Goal: Check status: Check status

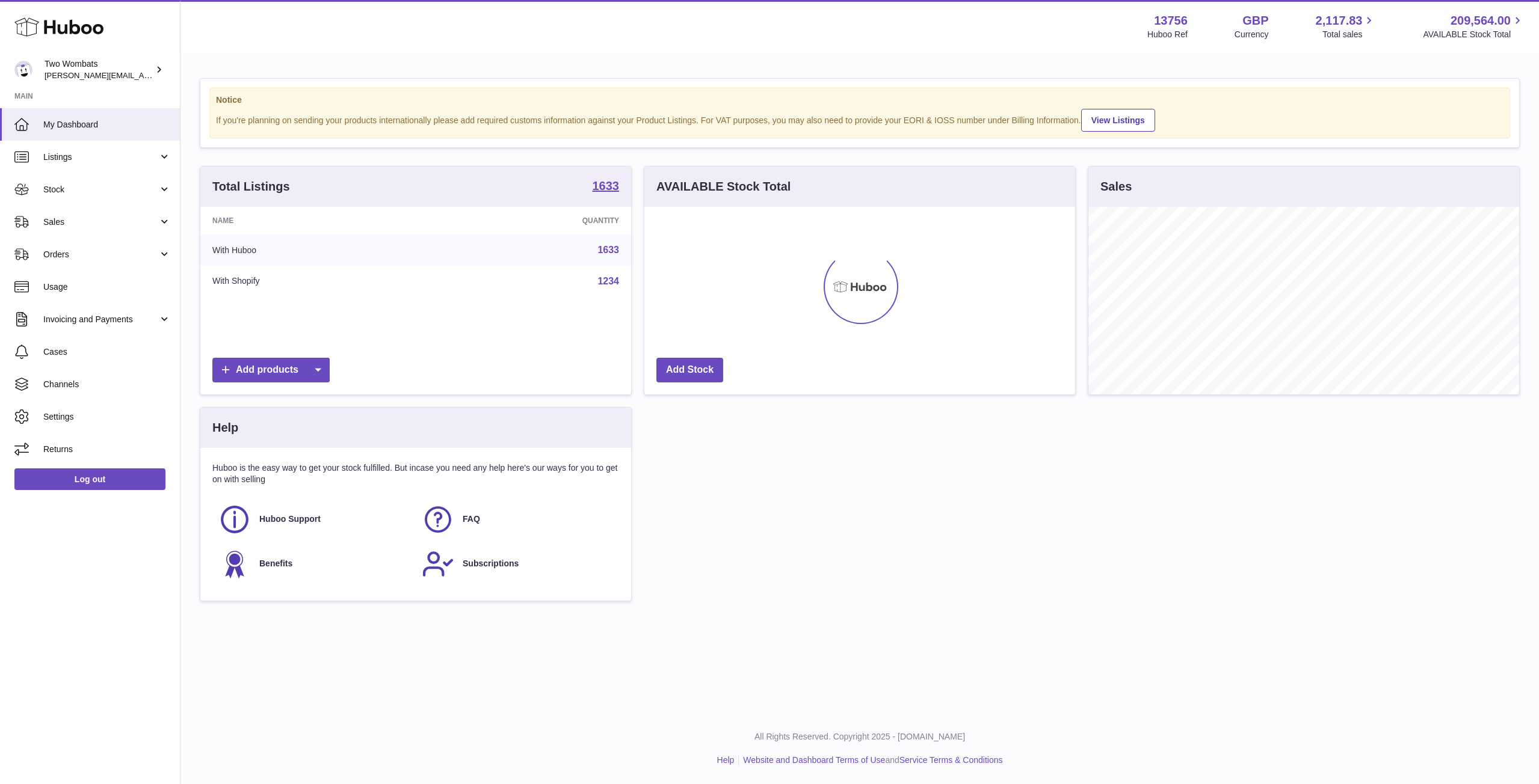
scroll to position [188, 431]
click at [154, 191] on span "Stock" at bounding box center [101, 190] width 115 height 11
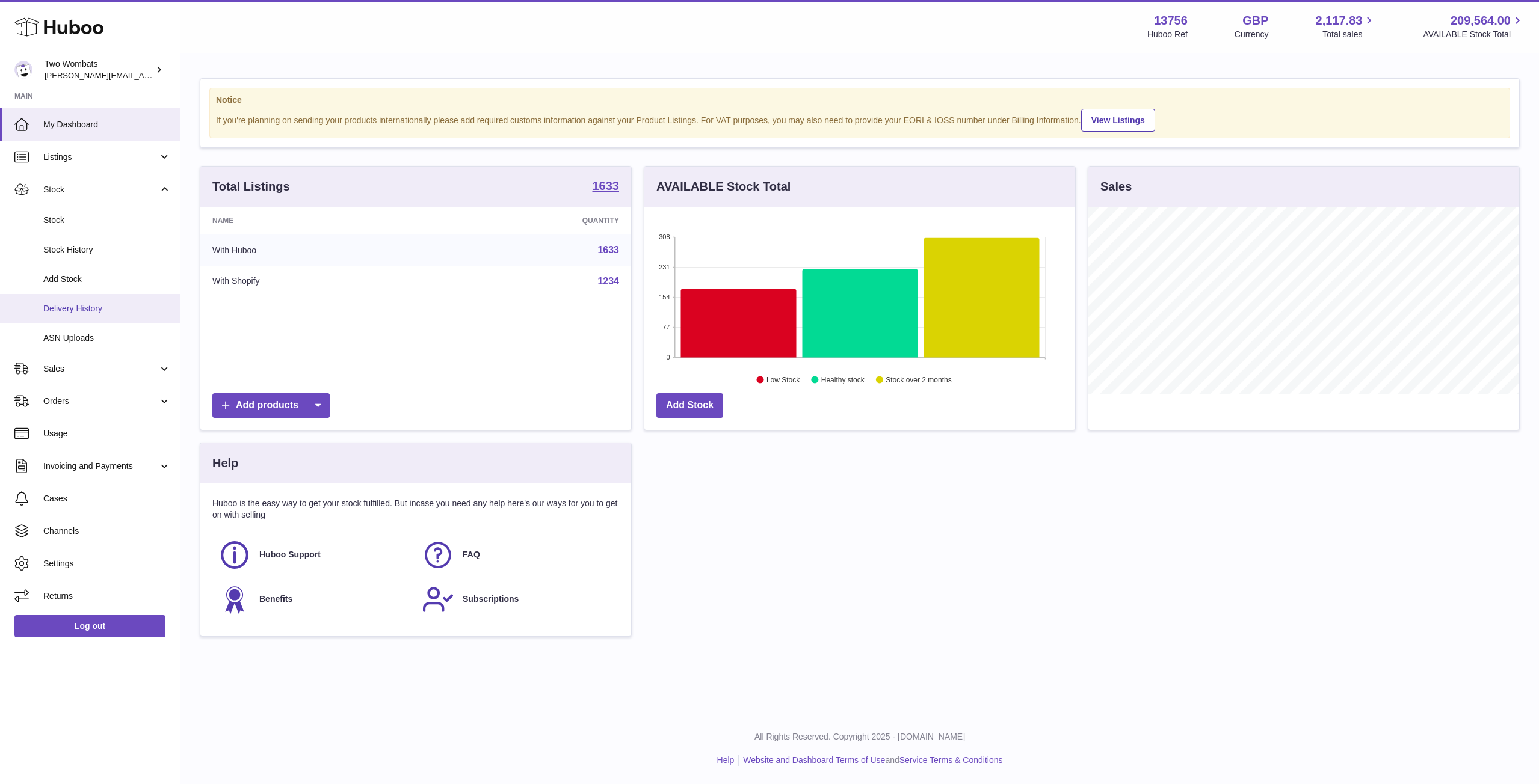
click at [109, 306] on span "Delivery History" at bounding box center [108, 309] width 128 height 11
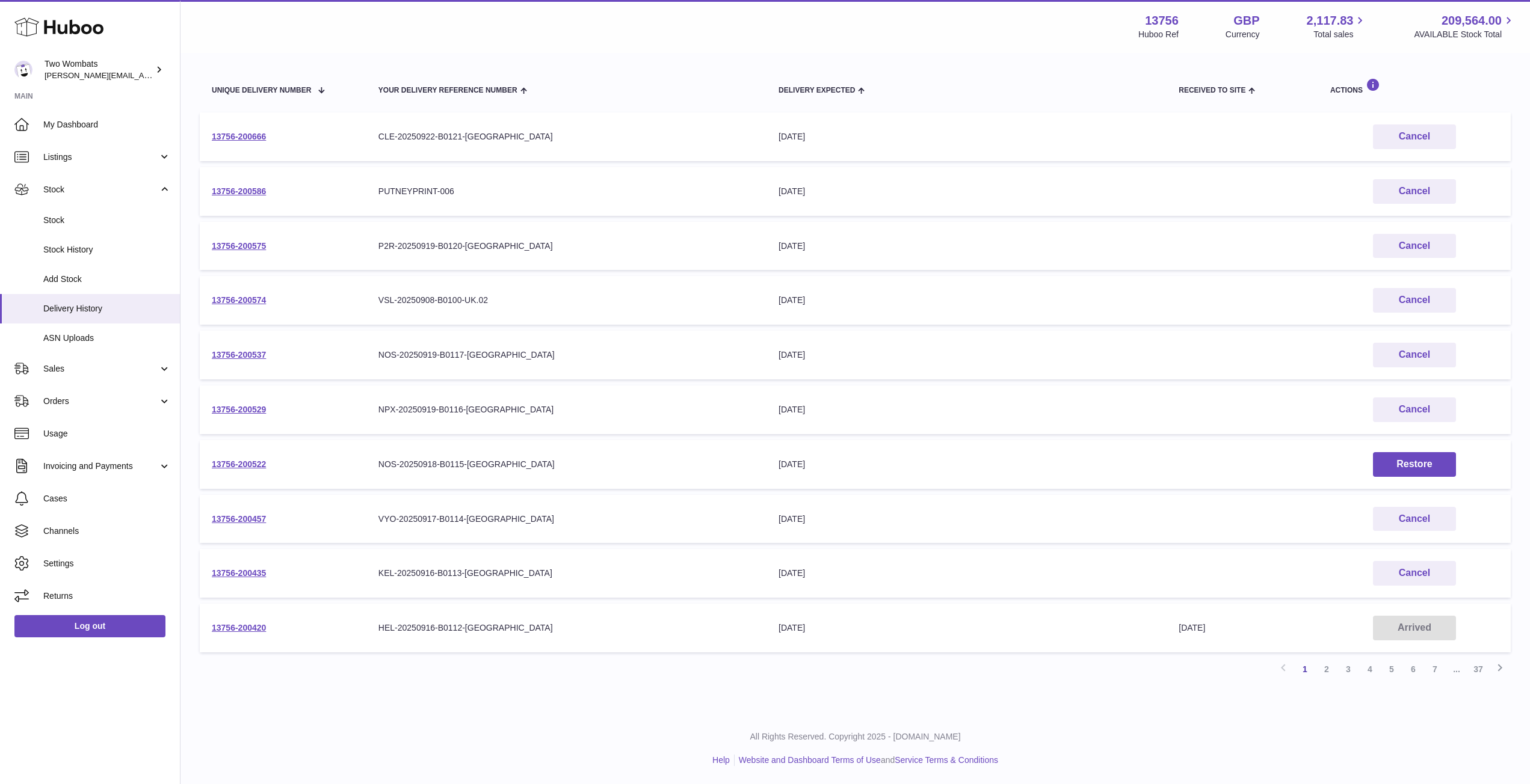
scroll to position [125, 0]
click at [1329, 668] on link "2" at bounding box center [1326, 669] width 22 height 22
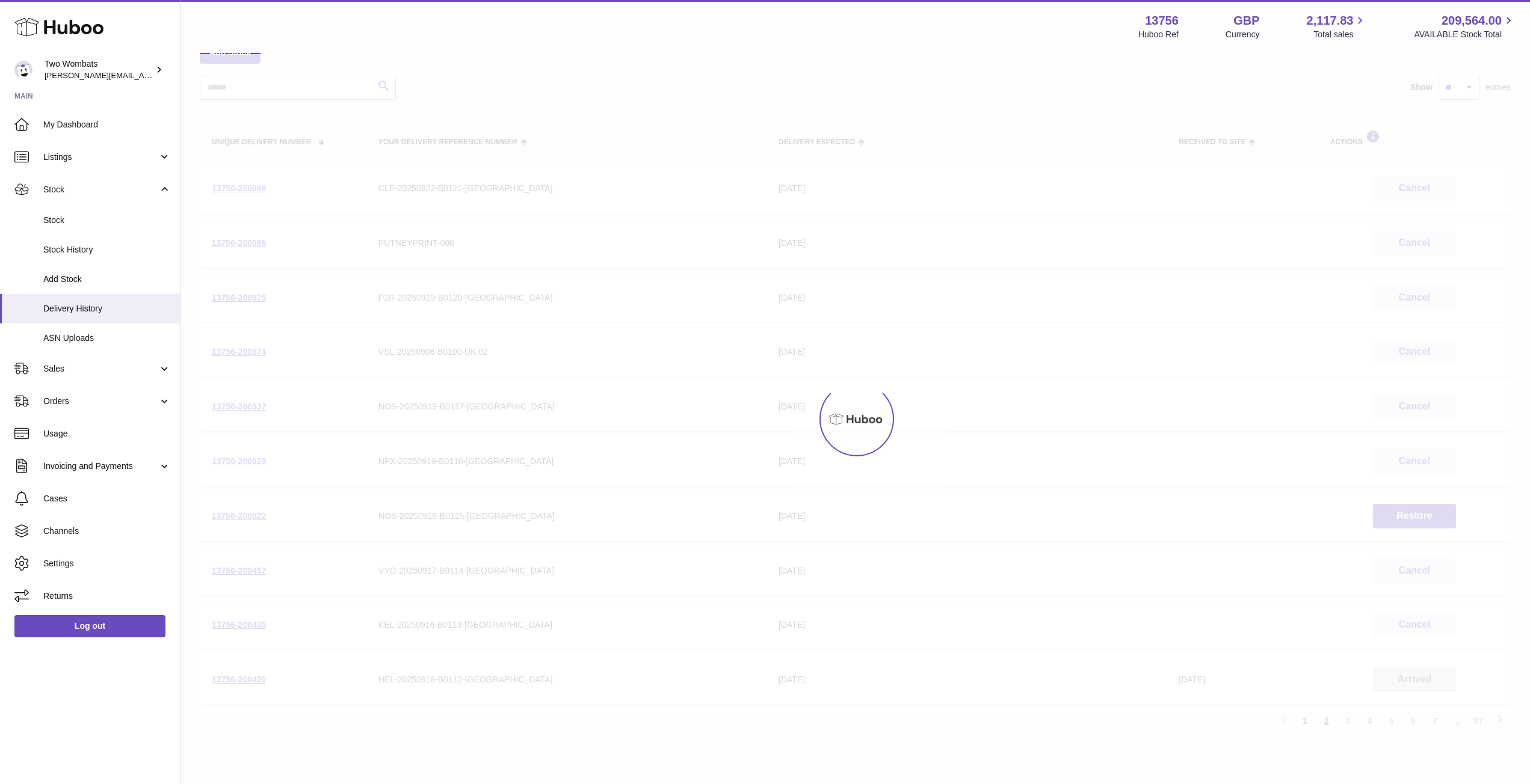
scroll to position [54, 0]
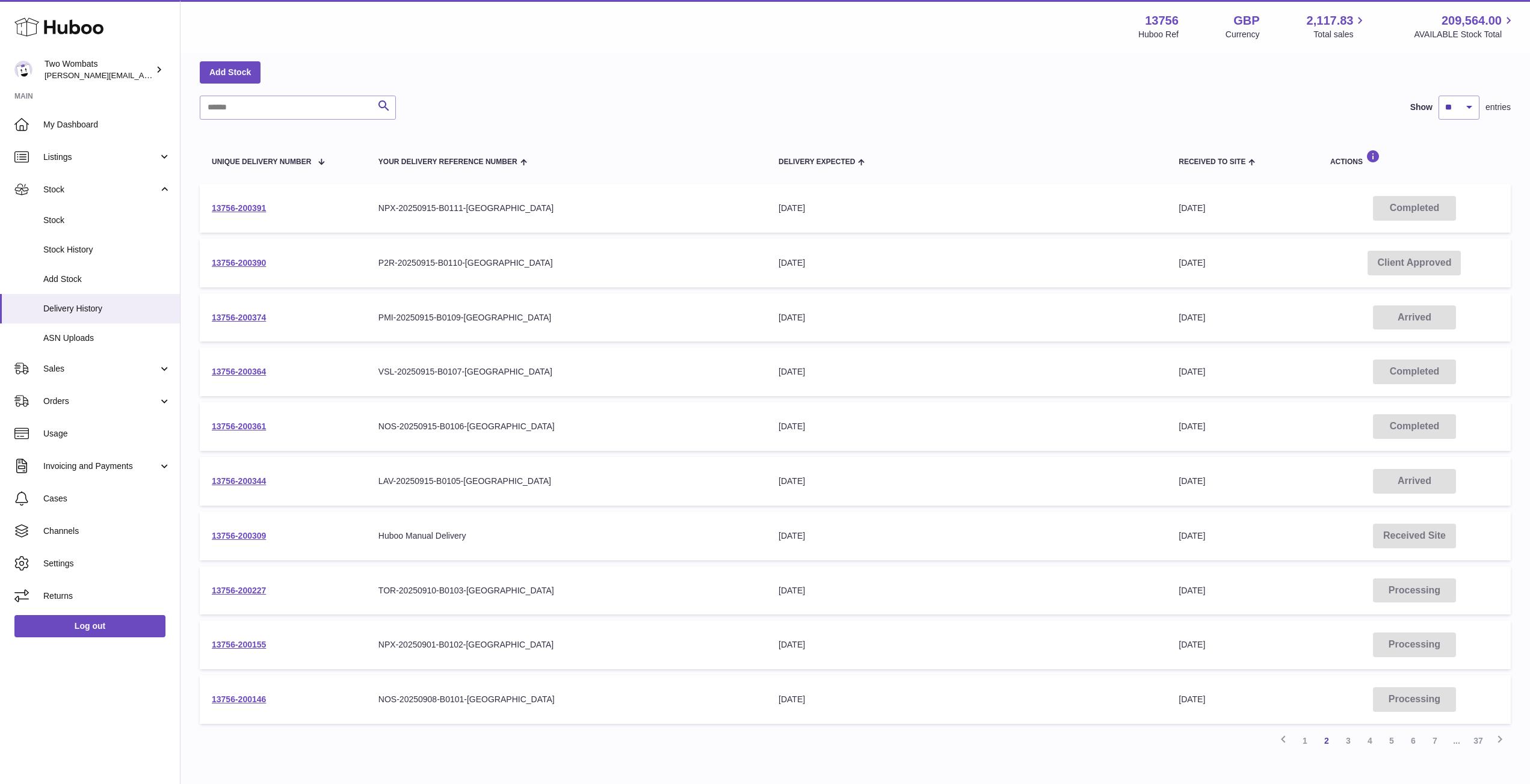
click at [236, 125] on div "Search Show ** ** ** *** entries Unique Delivery Number Your Delivery Reference…" at bounding box center [855, 424] width 1311 height 656
click at [255, 113] on input "text" at bounding box center [298, 107] width 197 height 24
paste input "**********"
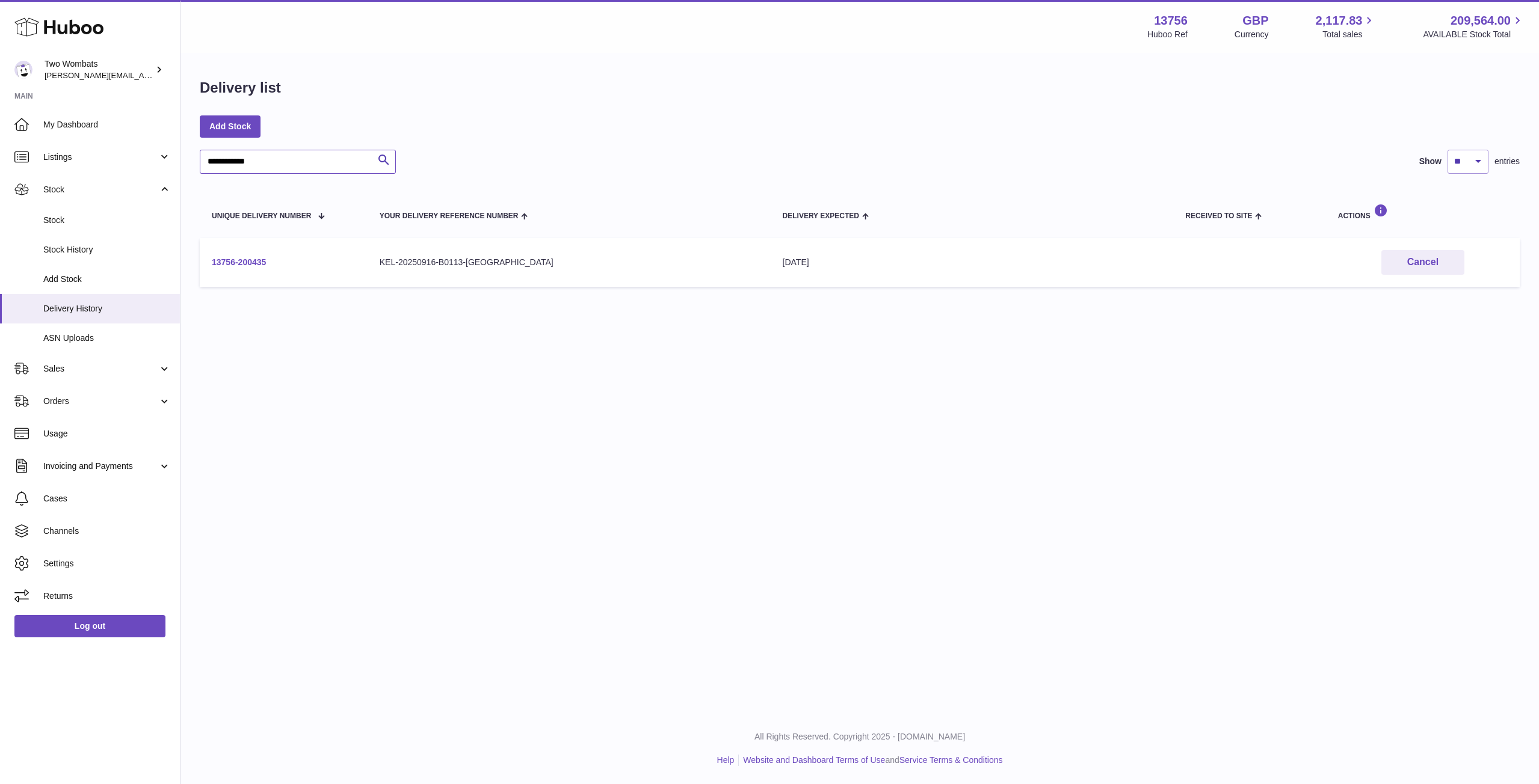
type input "**********"
click at [250, 262] on link "13756-200435" at bounding box center [239, 262] width 54 height 10
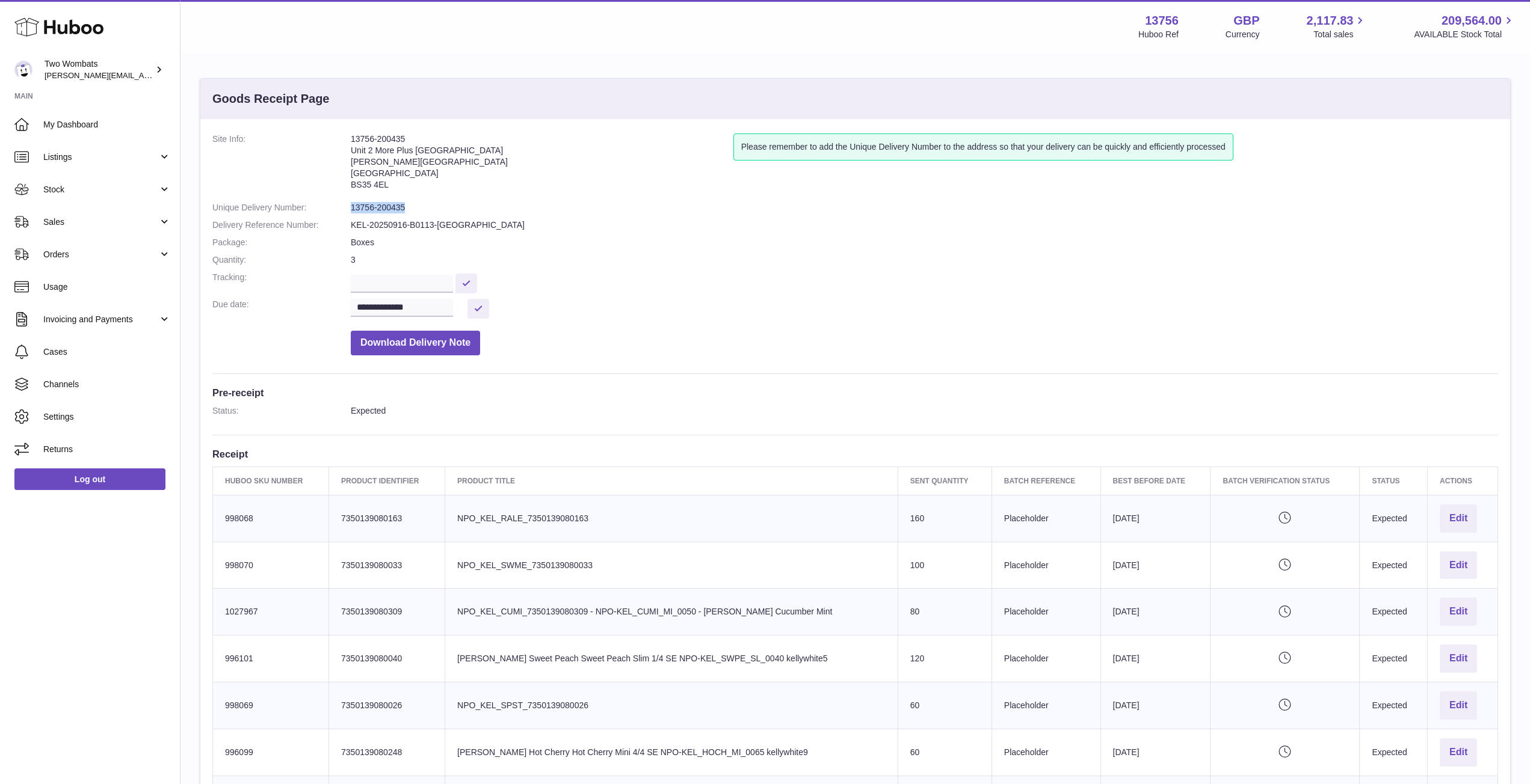
drag, startPoint x: 407, startPoint y: 210, endPoint x: 343, endPoint y: 206, distance: 64.1
click at [343, 206] on dl "**********" at bounding box center [856, 247] width 1286 height 228
copy dl "13756-200435"
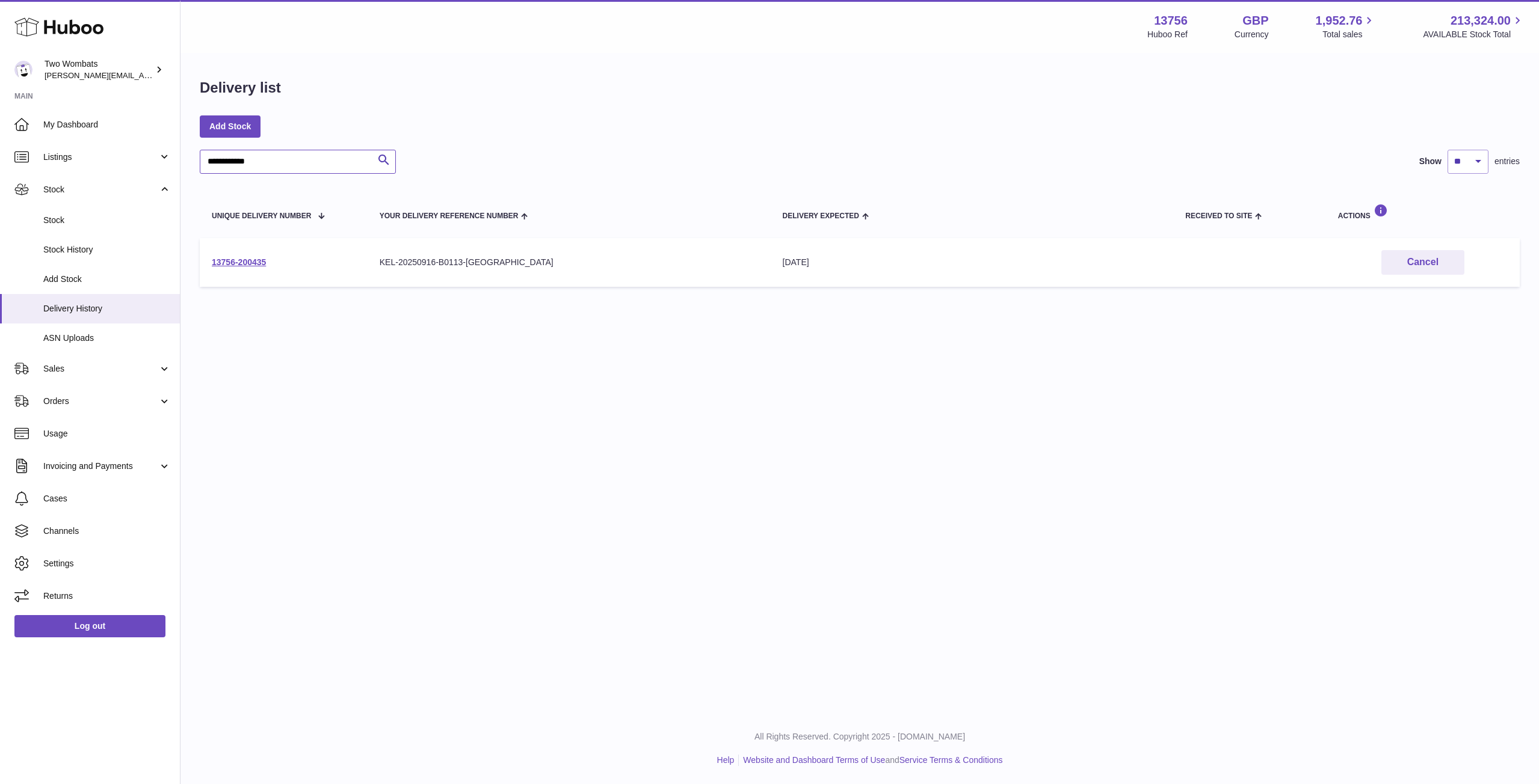
drag, startPoint x: 283, startPoint y: 161, endPoint x: 224, endPoint y: 168, distance: 59.4
click at [224, 168] on input "**********" at bounding box center [298, 162] width 197 height 24
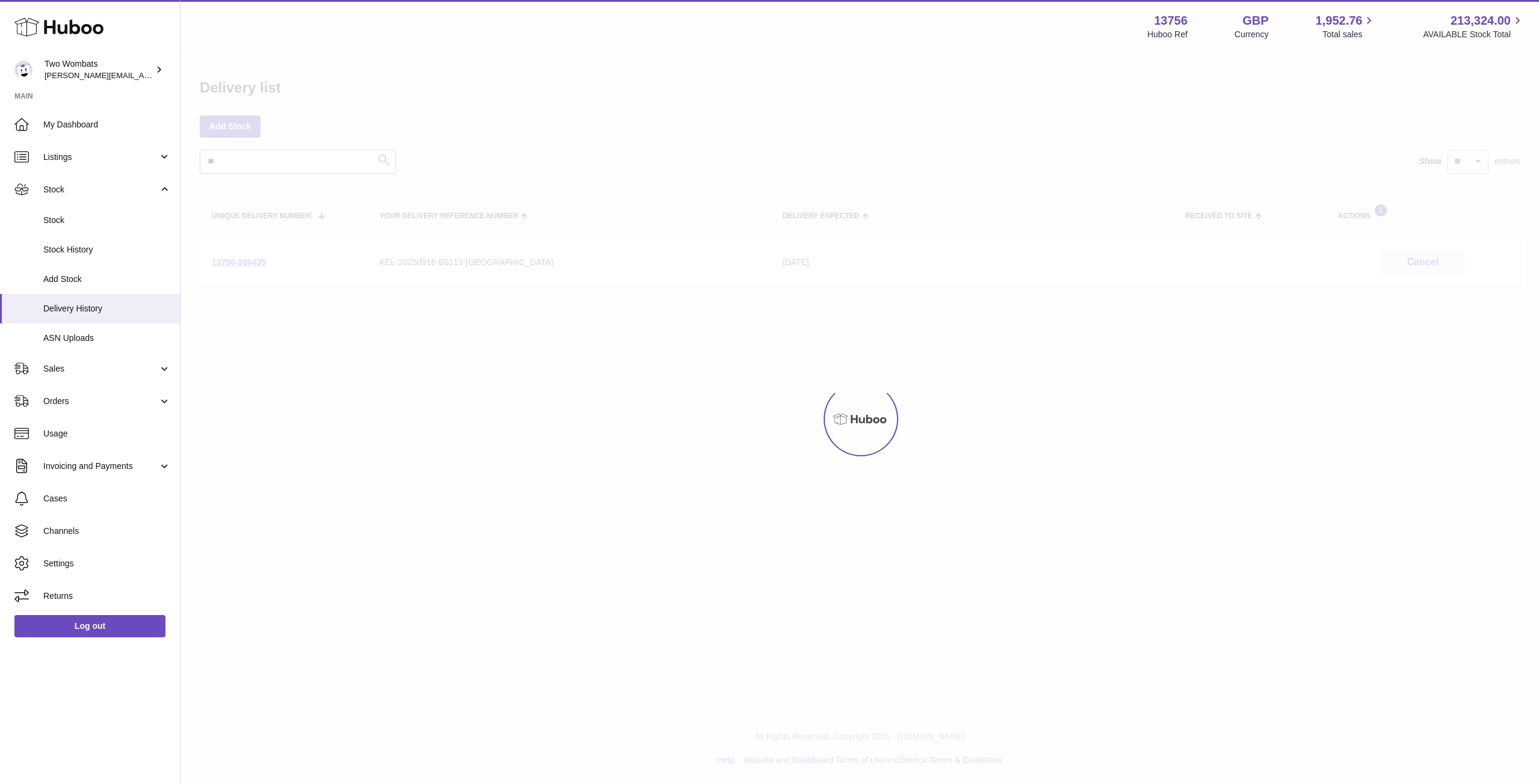
type input "*"
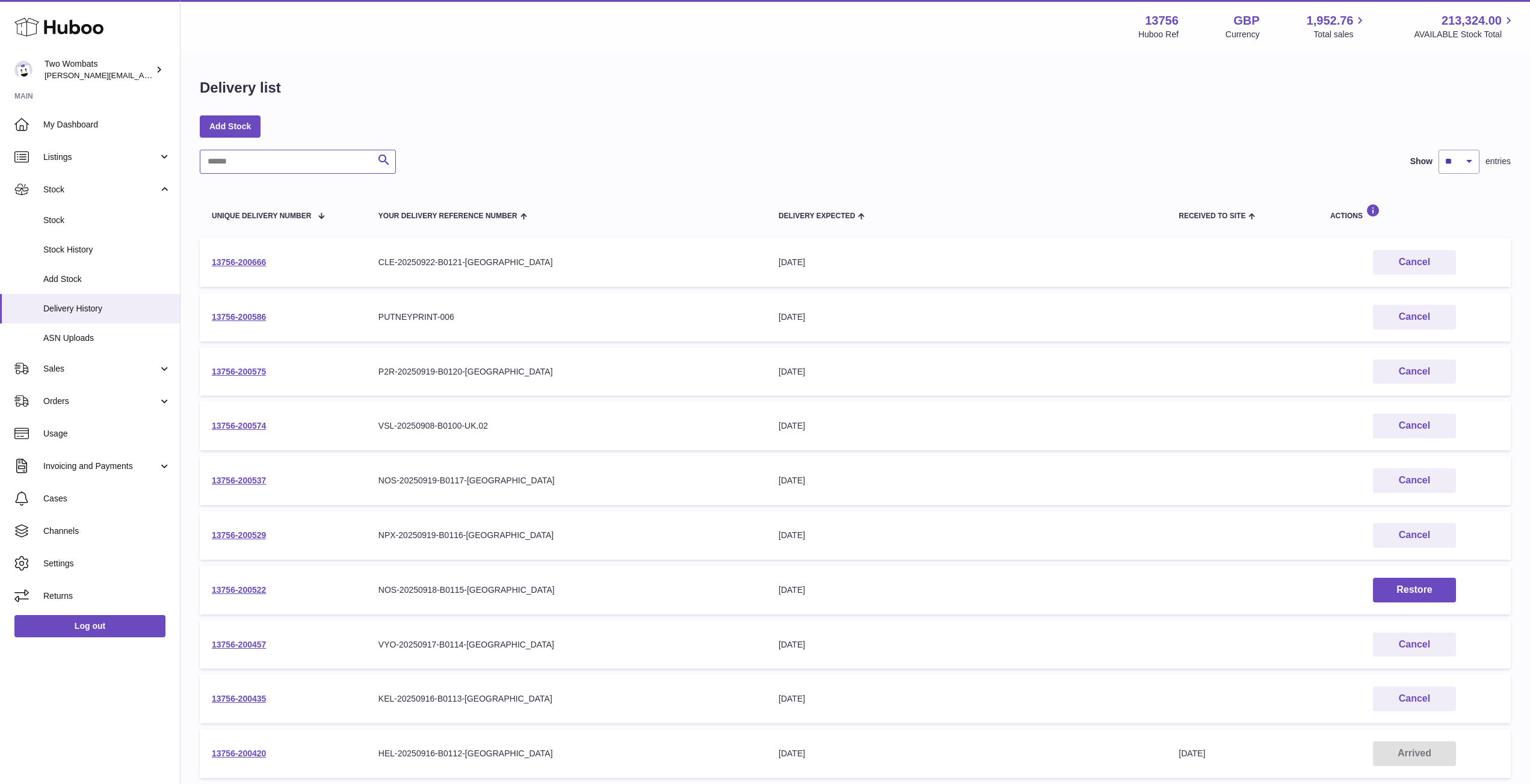
scroll to position [126, 0]
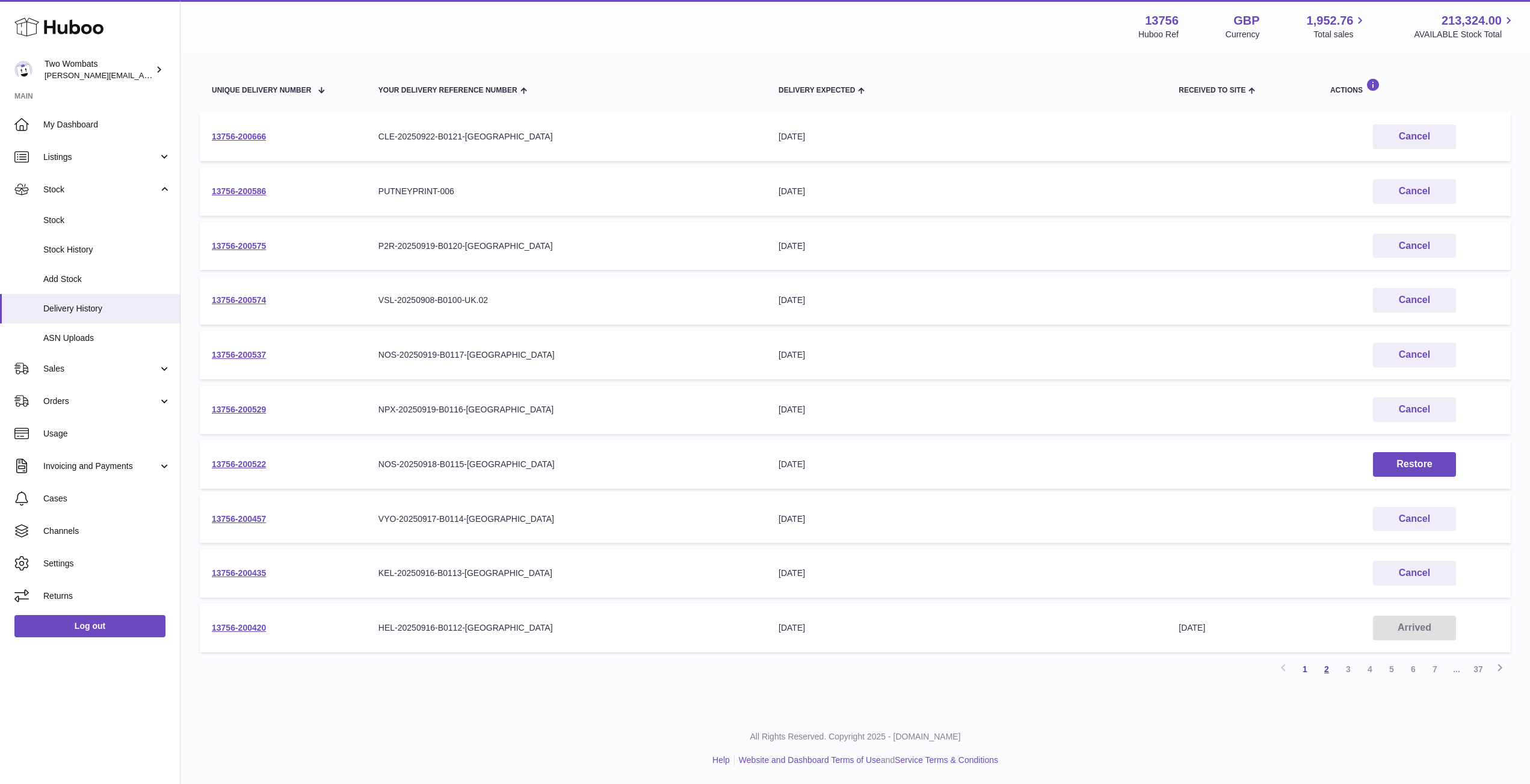
click at [1317, 667] on link "2" at bounding box center [1326, 669] width 22 height 22
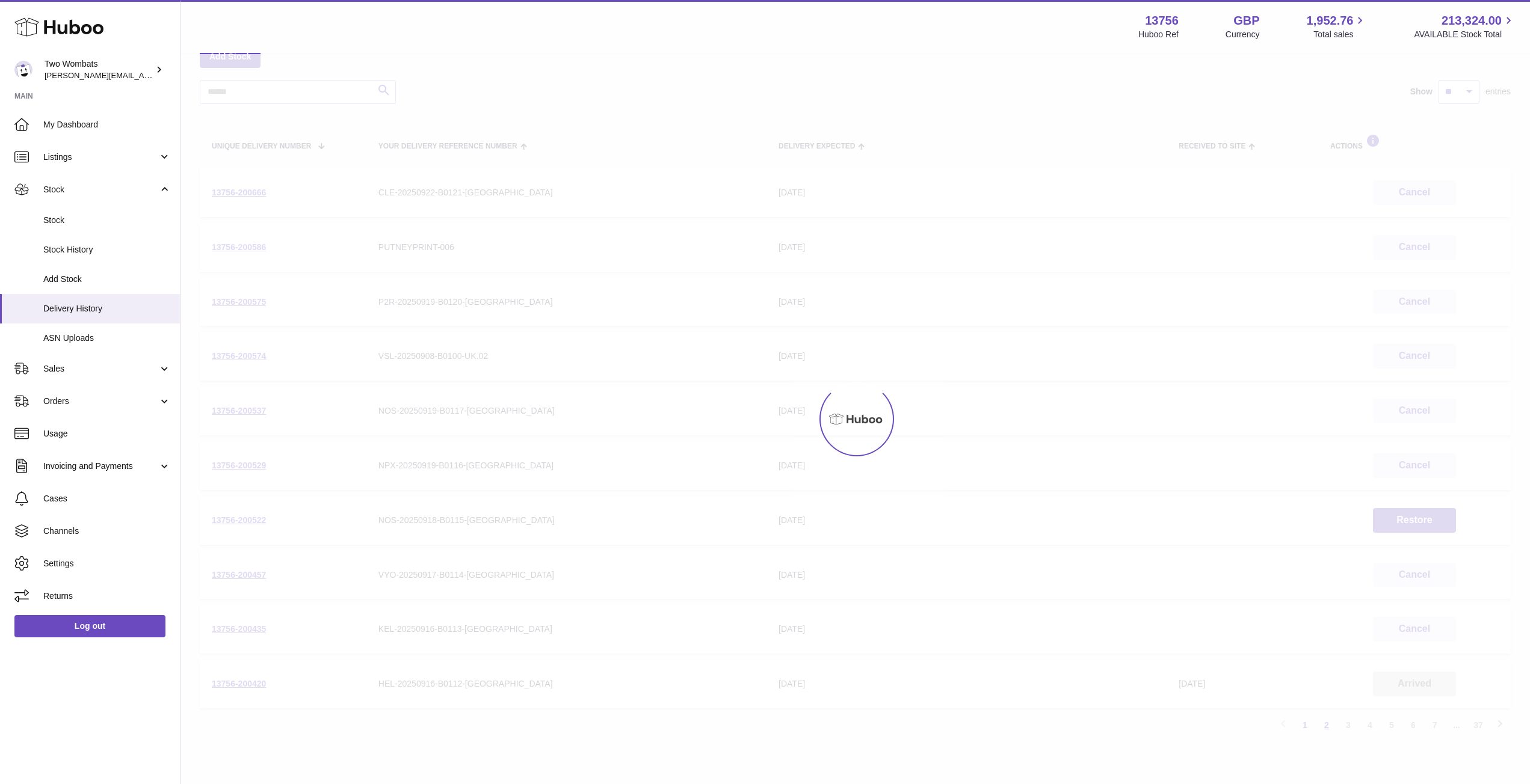
scroll to position [54, 0]
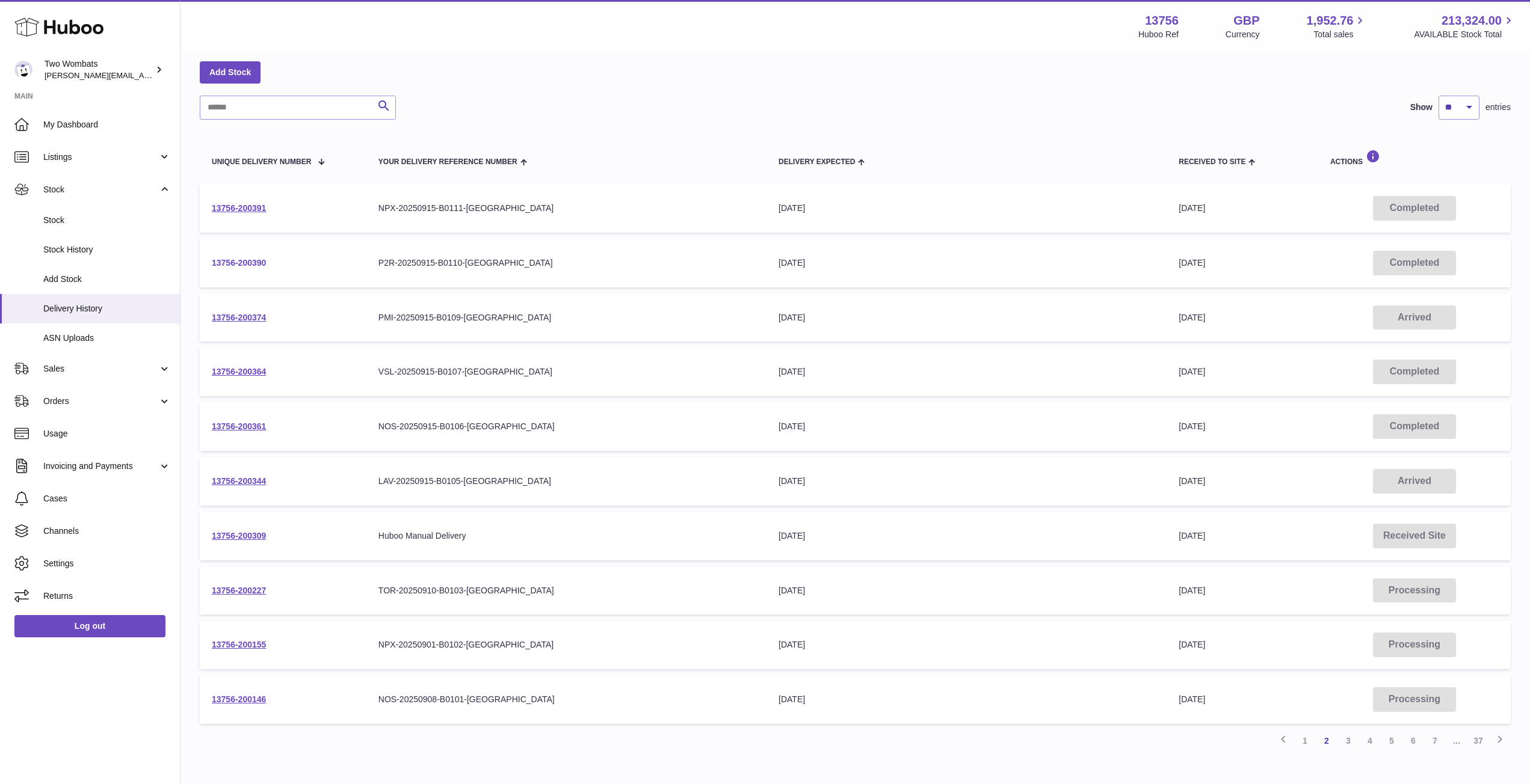
click at [234, 264] on link "13756-200390" at bounding box center [239, 263] width 54 height 10
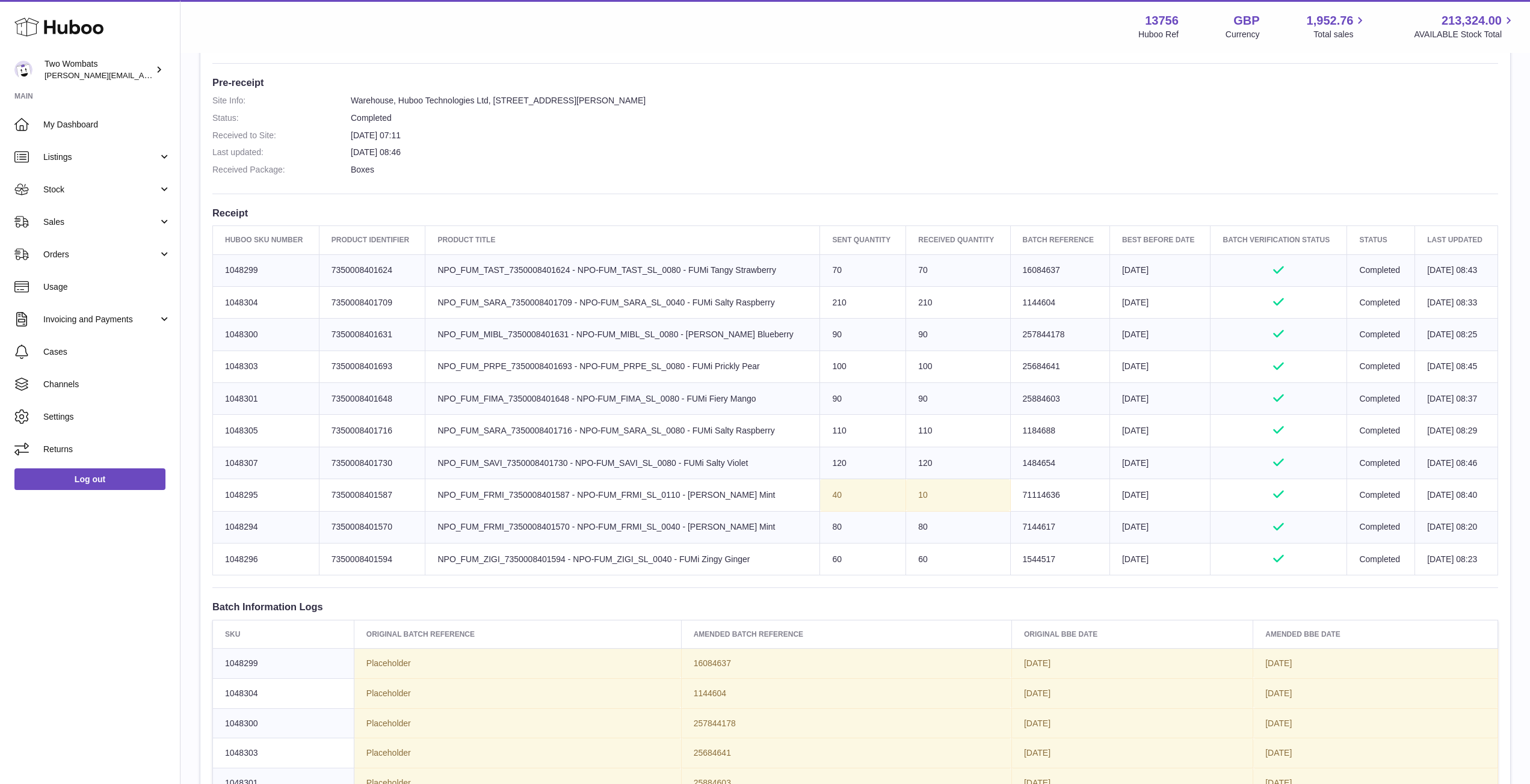
scroll to position [301, 0]
drag, startPoint x: 264, startPoint y: 269, endPoint x: 223, endPoint y: 270, distance: 41.0
click at [223, 270] on td "Huboo SKU Number 1048299" at bounding box center [266, 270] width 107 height 32
copy td "1048299"
click at [165, 188] on link "Stock" at bounding box center [90, 189] width 180 height 32
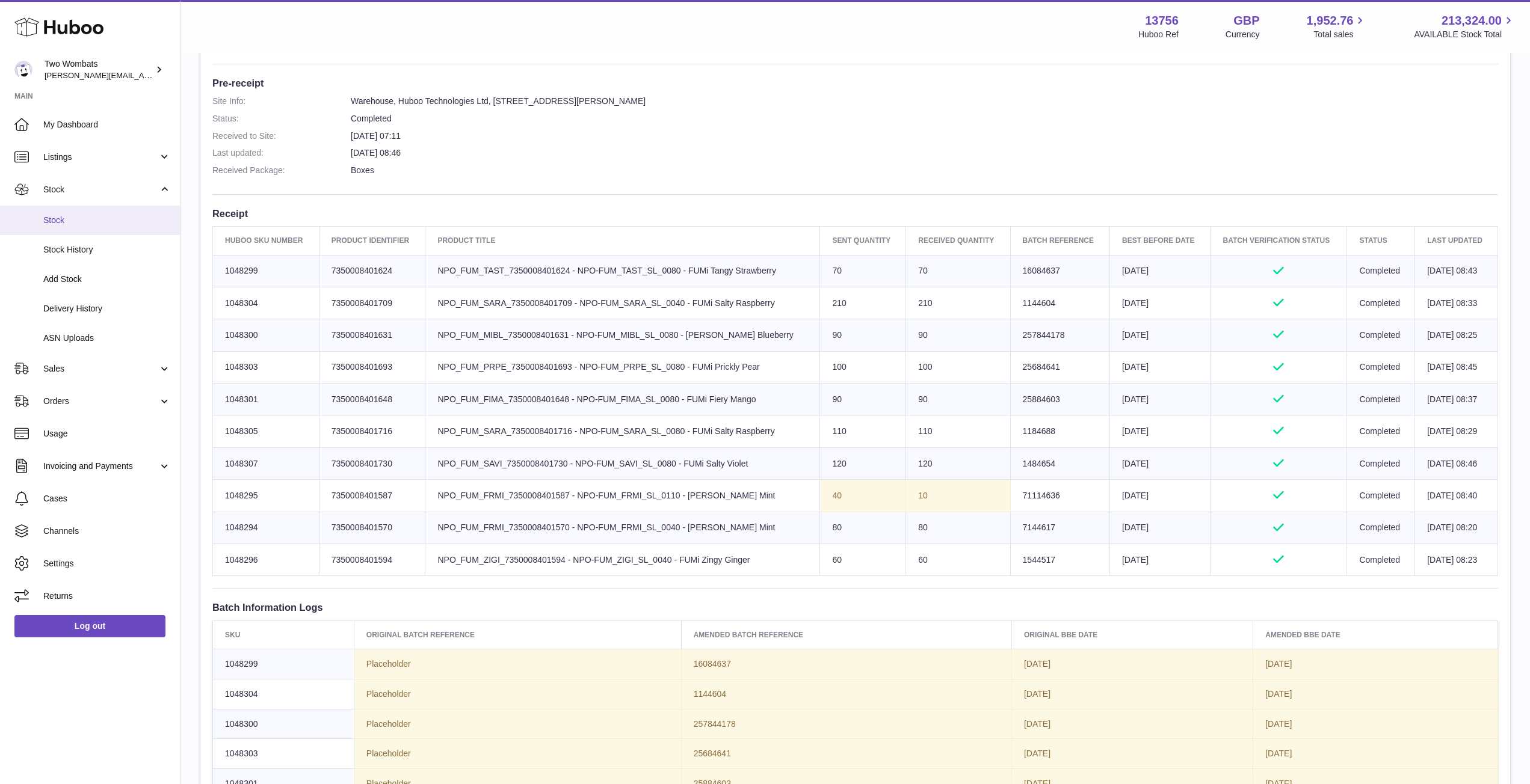
click at [82, 219] on span "Stock" at bounding box center [108, 221] width 128 height 11
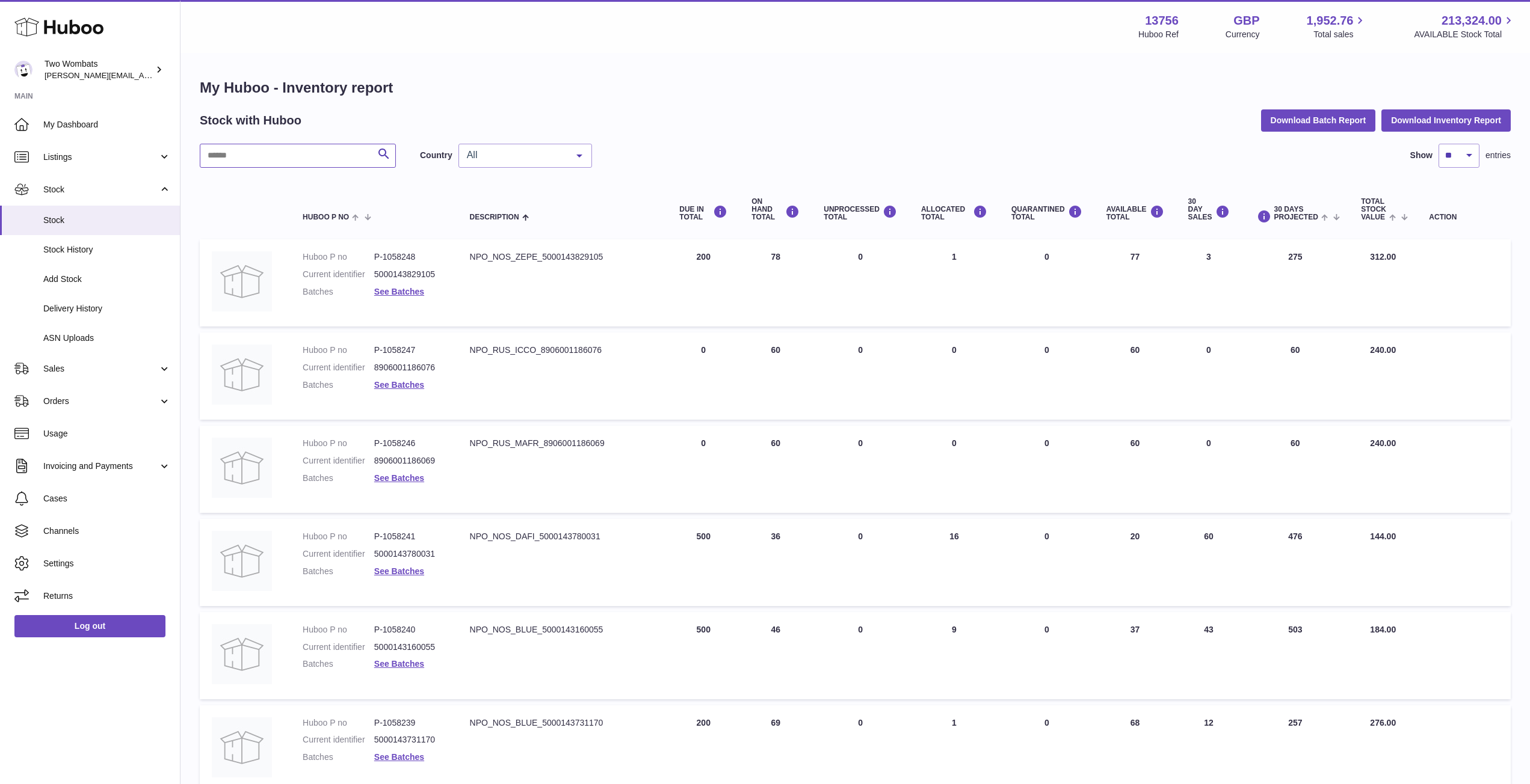
click at [276, 158] on input "text" at bounding box center [298, 156] width 197 height 24
paste input "*******"
type input "*******"
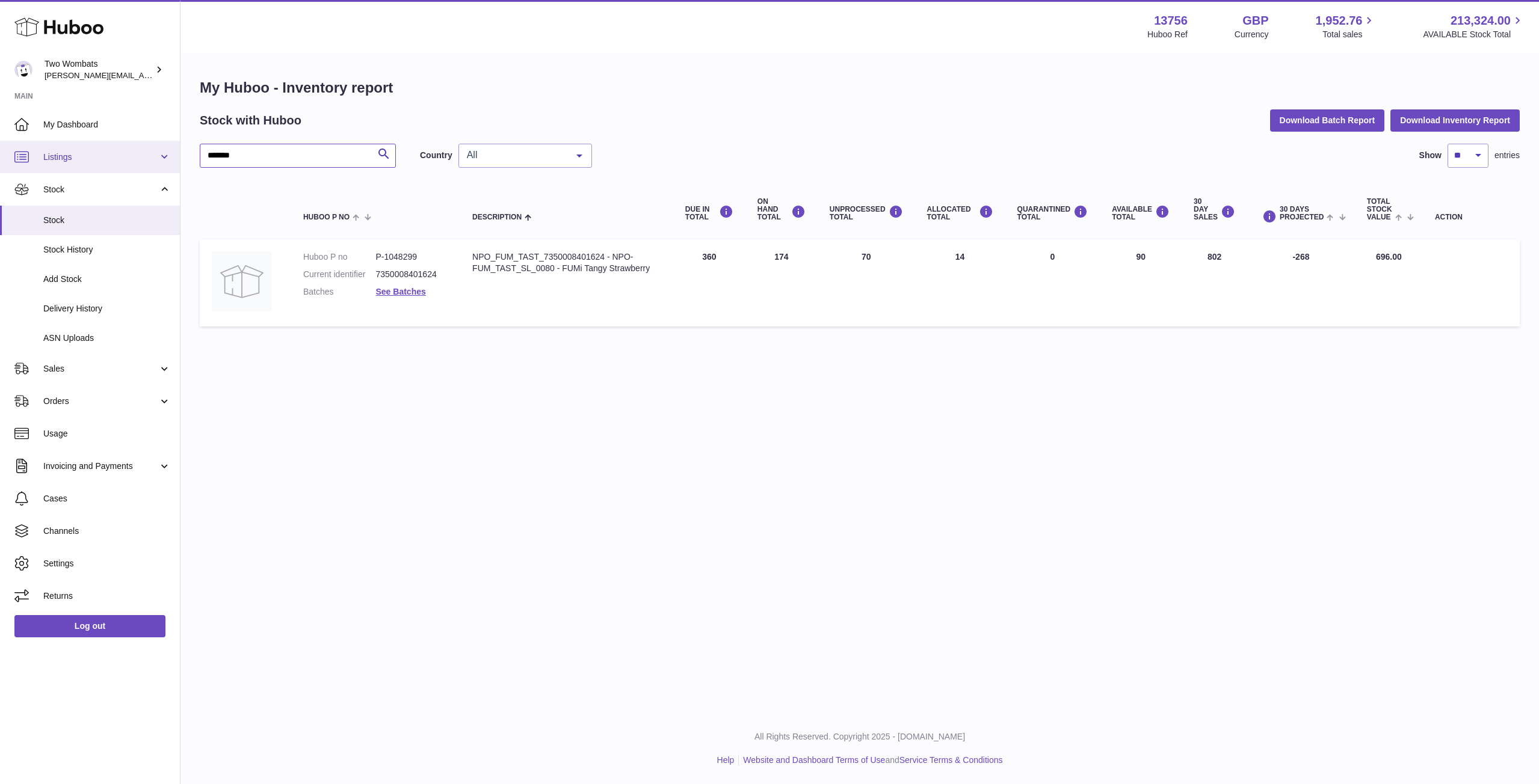
drag, startPoint x: 276, startPoint y: 158, endPoint x: 150, endPoint y: 154, distance: 126.1
click at [150, 154] on div "Huboo Two Wombats philip.carroll@twowombats.com Main My Dashboard Listings Not …" at bounding box center [769, 392] width 1539 height 784
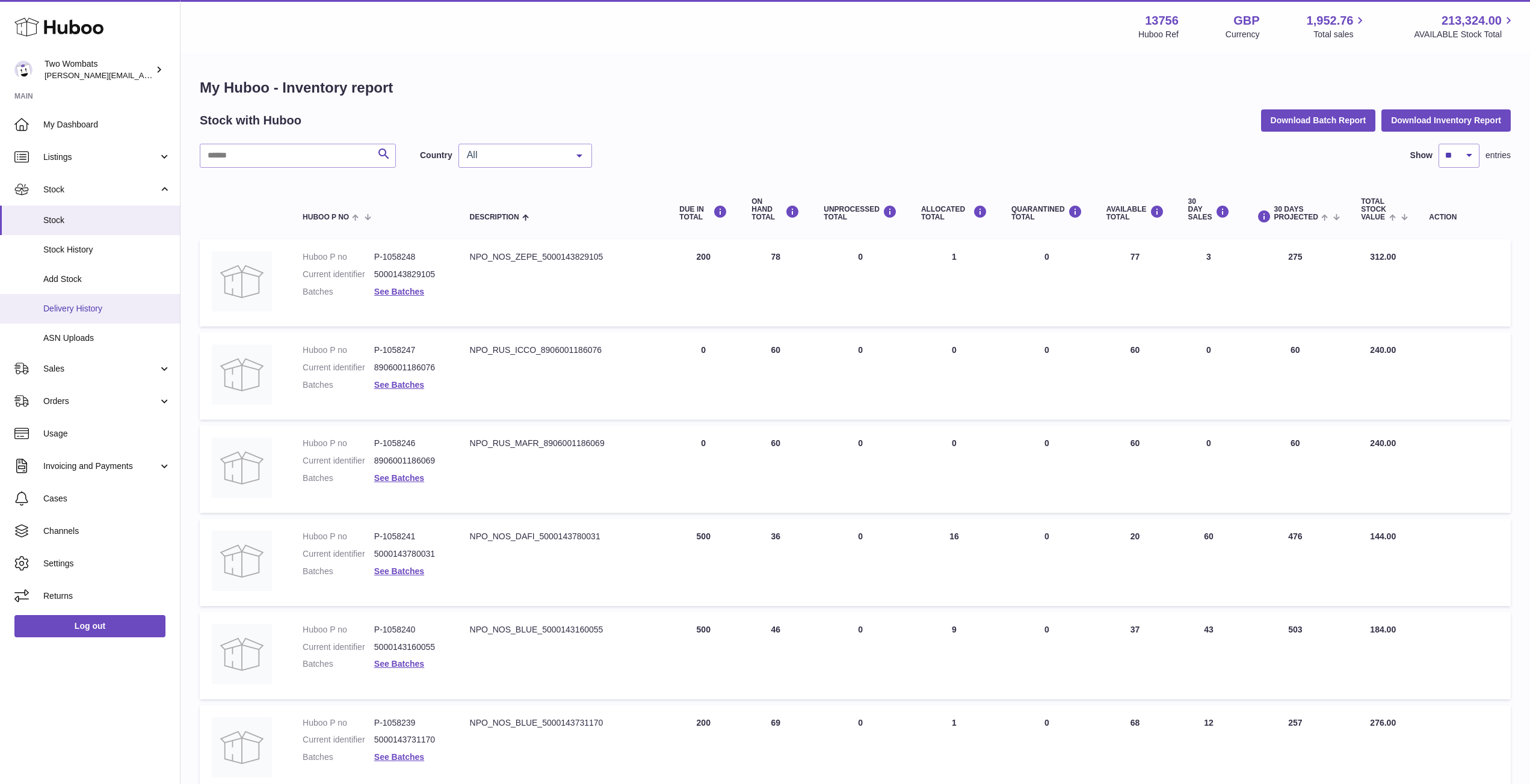
click at [93, 317] on link "Delivery History" at bounding box center [90, 309] width 180 height 29
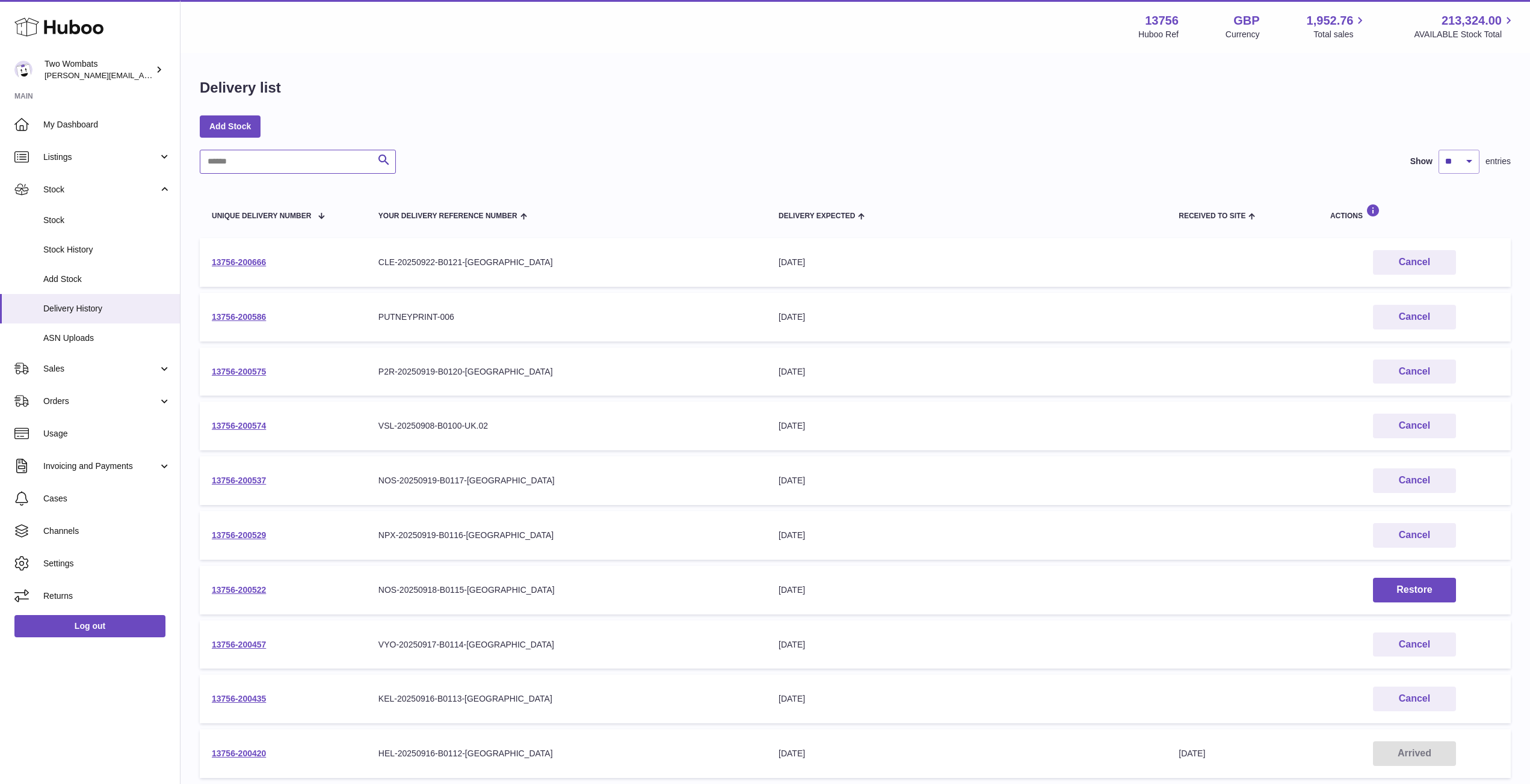
click at [269, 168] on input "text" at bounding box center [298, 162] width 197 height 24
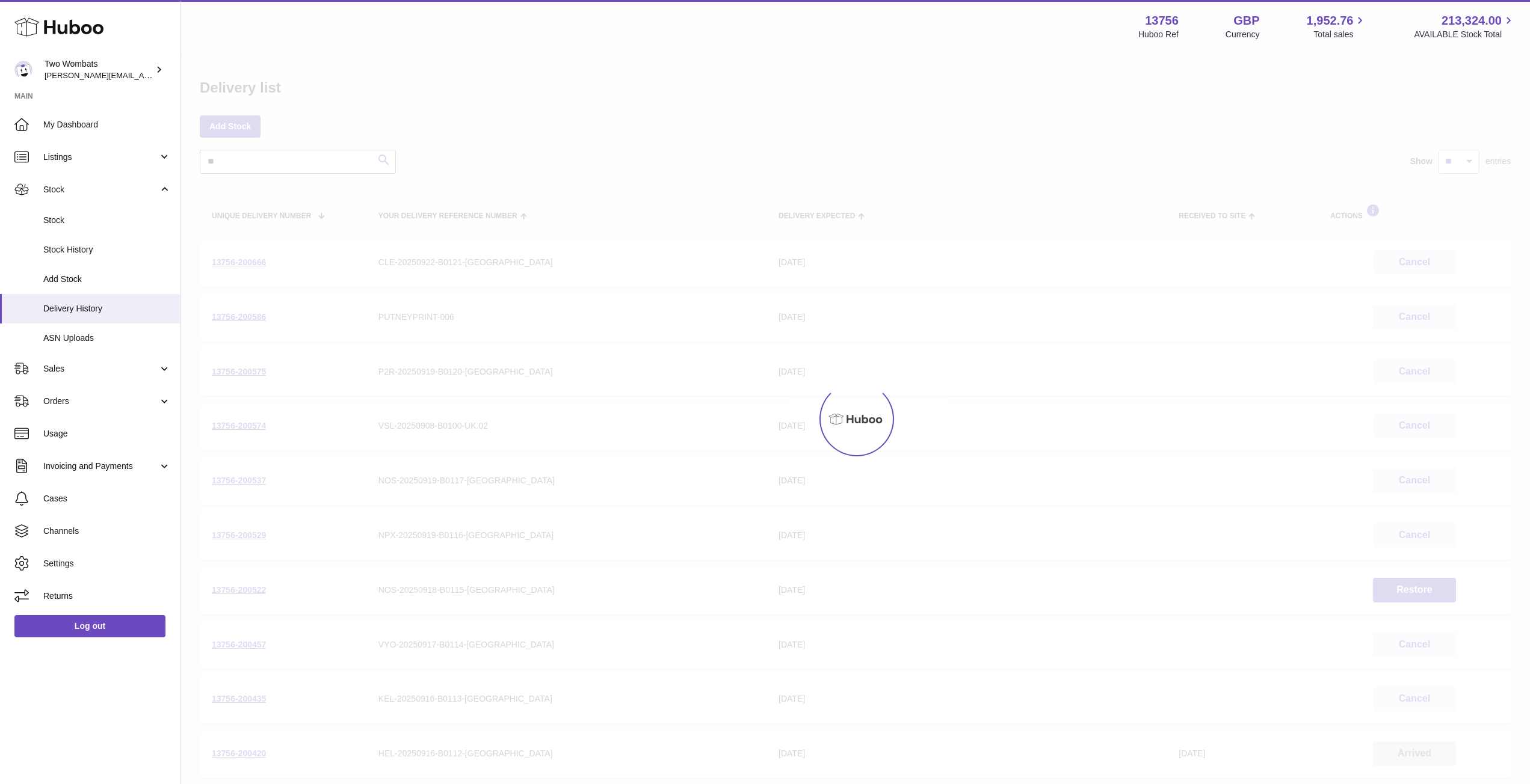
type input "*"
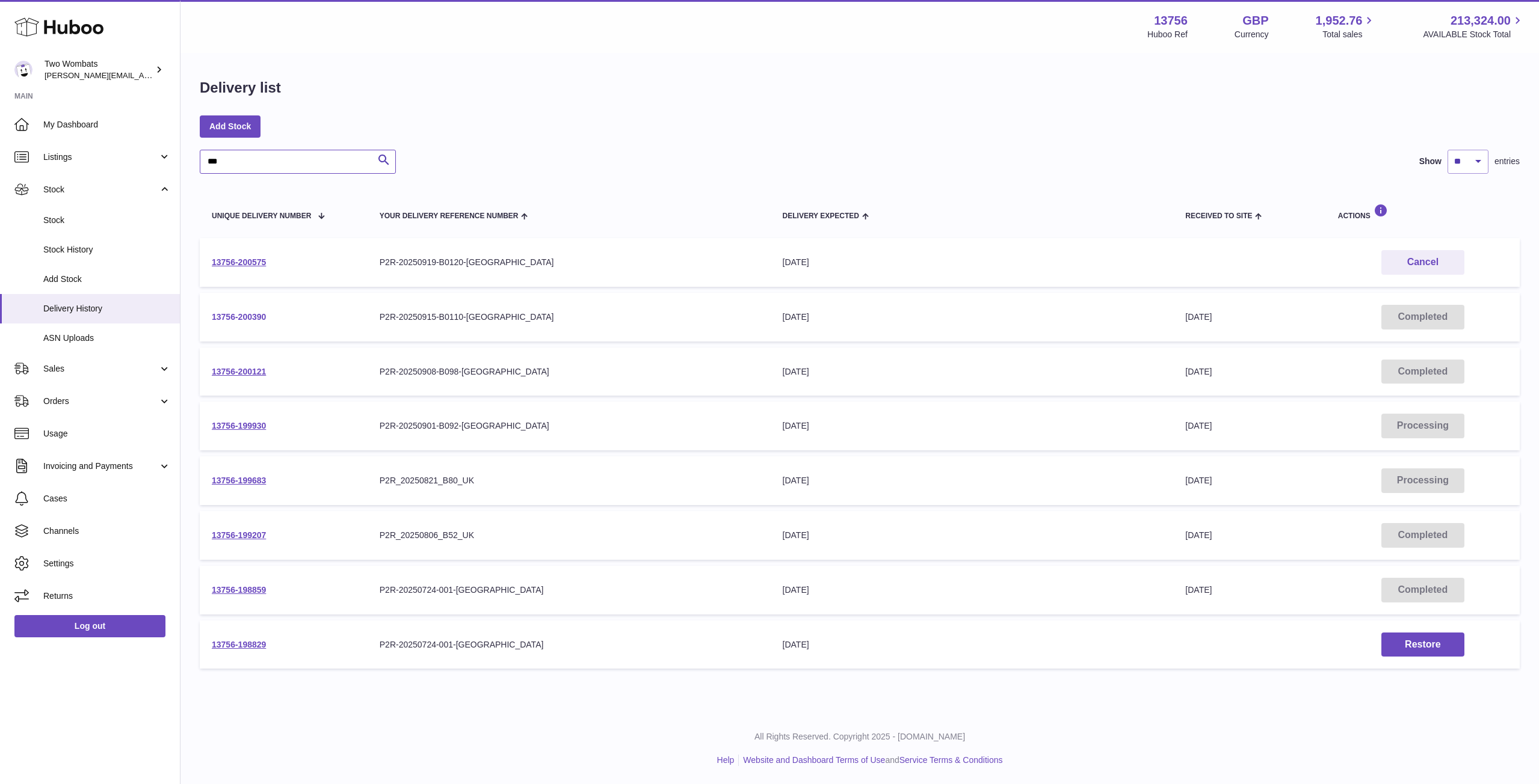
type input "***"
click at [249, 316] on link "13756-200390" at bounding box center [239, 317] width 54 height 10
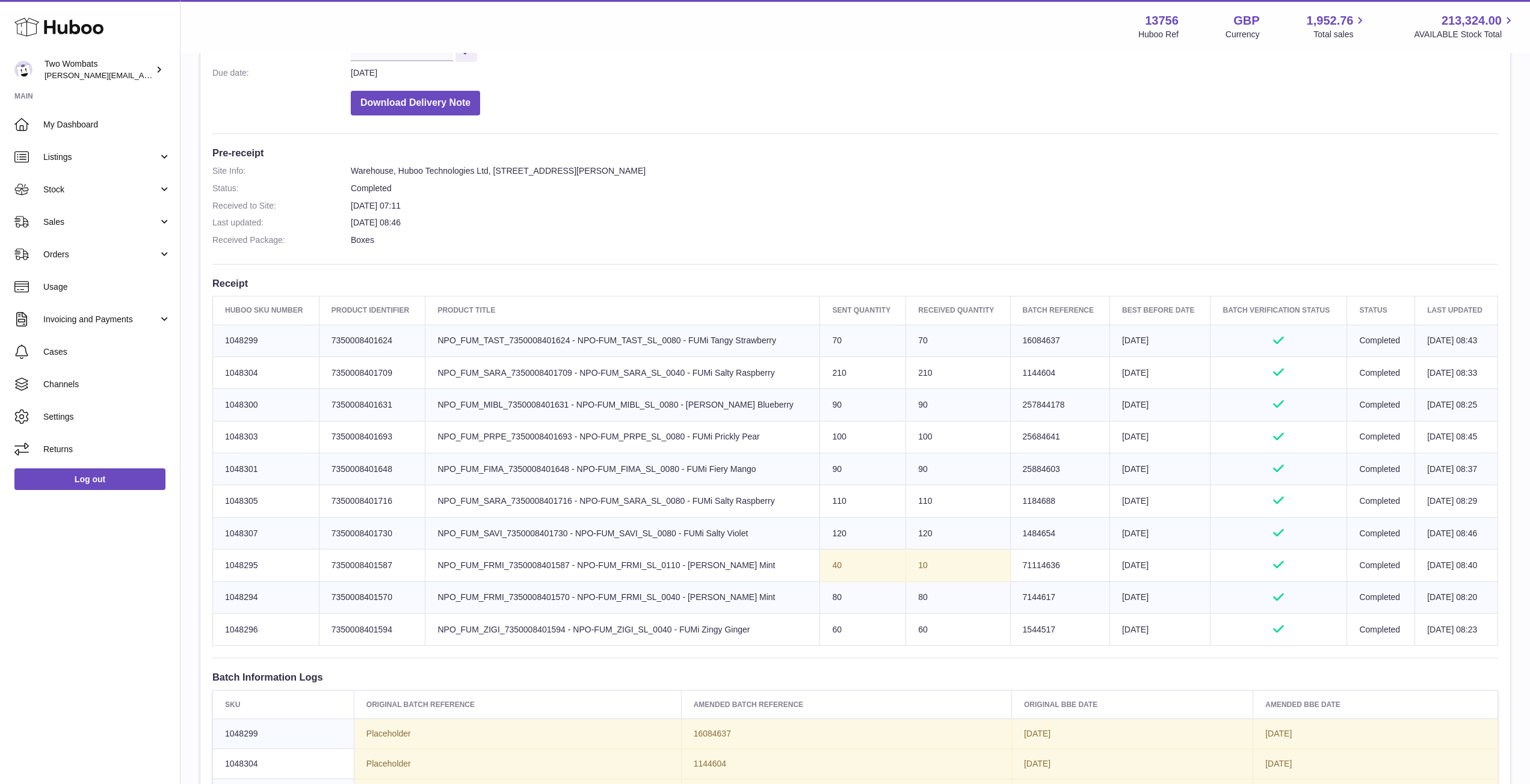
scroll to position [232, 0]
drag, startPoint x: 809, startPoint y: 340, endPoint x: 934, endPoint y: 637, distance: 322.2
click at [934, 637] on tbody "Huboo SKU Number 1048299 Client Identifier 7350008401624 Product title NPO_FUM_…" at bounding box center [855, 484] width 1285 height 321
click at [934, 637] on td "60" at bounding box center [958, 629] width 104 height 32
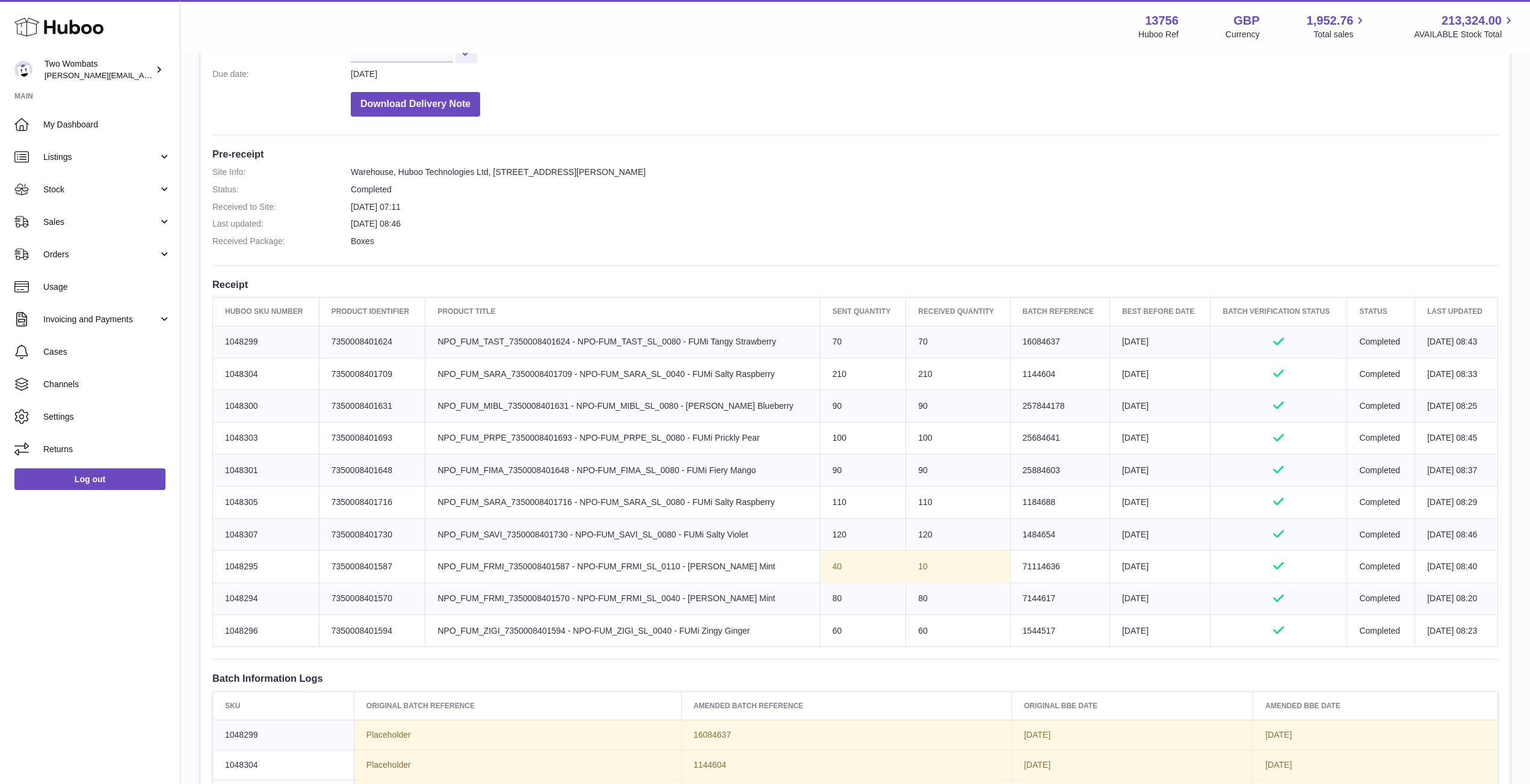
drag, startPoint x: 674, startPoint y: 340, endPoint x: 936, endPoint y: 623, distance: 385.7
click at [936, 623] on tbody "Huboo SKU Number 1048299 Client Identifier 7350008401624 Product title NPO_FUM_…" at bounding box center [855, 486] width 1285 height 321
click at [139, 193] on span "Stock" at bounding box center [101, 190] width 115 height 11
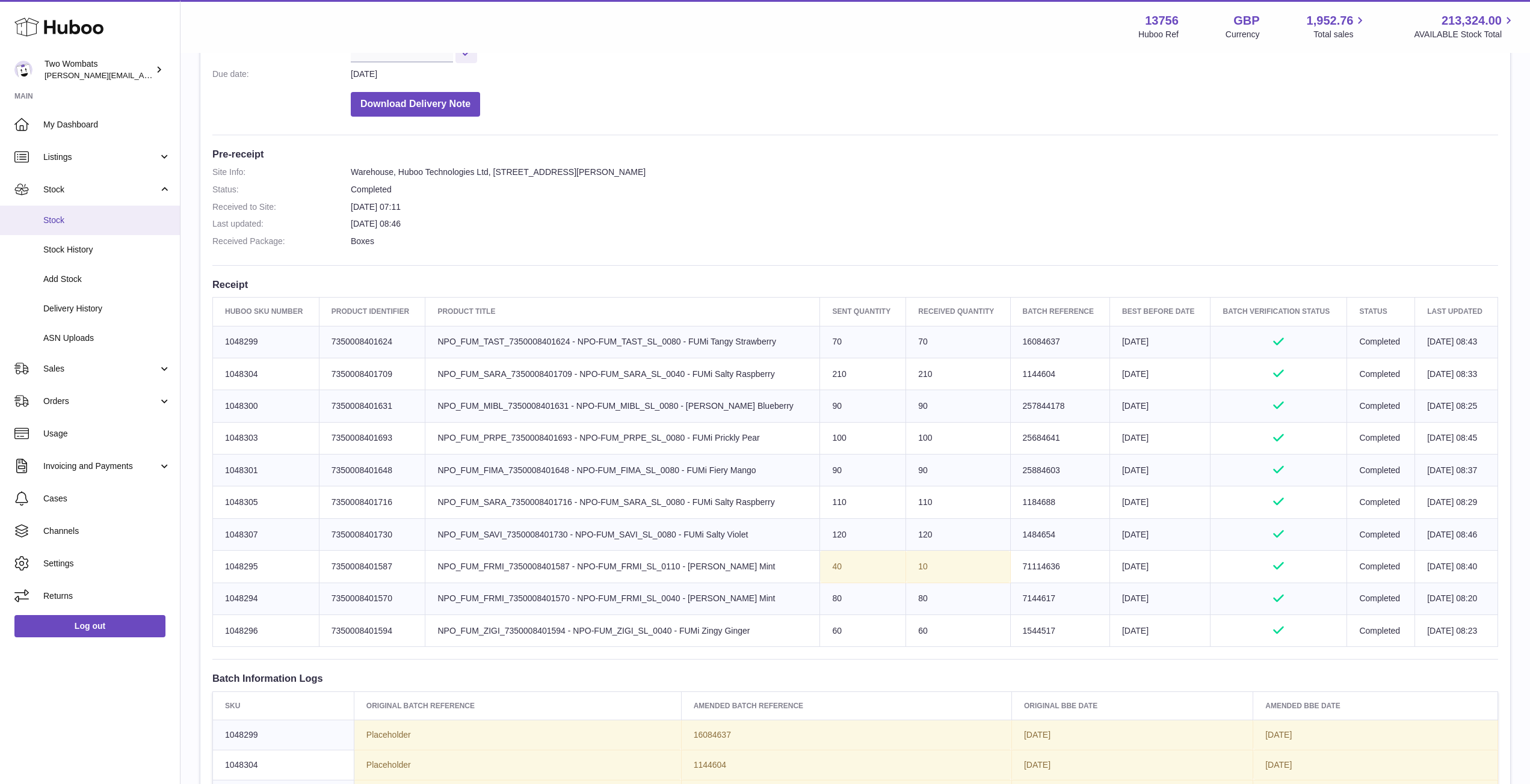
click at [92, 227] on link "Stock" at bounding box center [90, 220] width 180 height 29
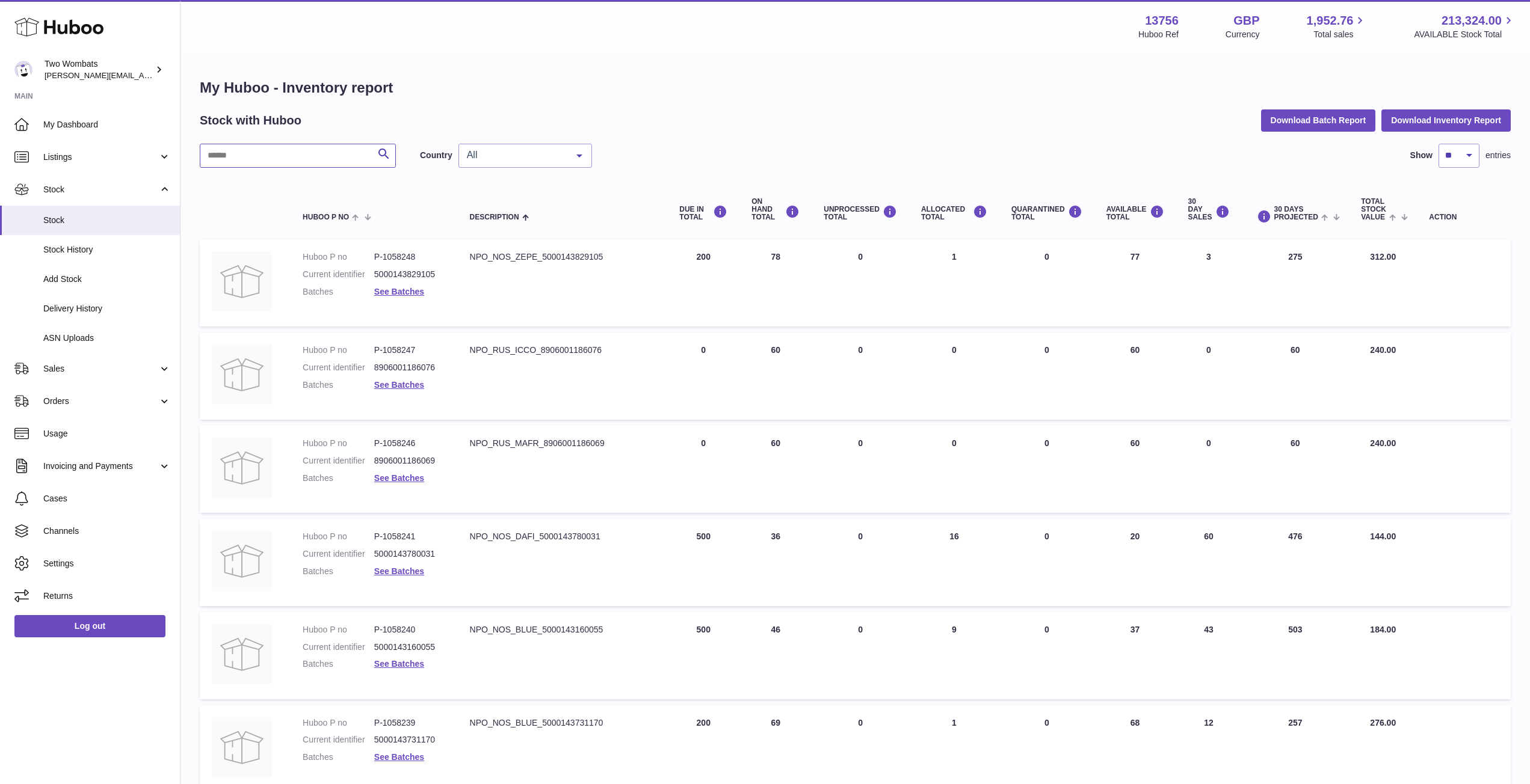
click at [281, 157] on input "text" at bounding box center [298, 156] width 197 height 24
type input "***"
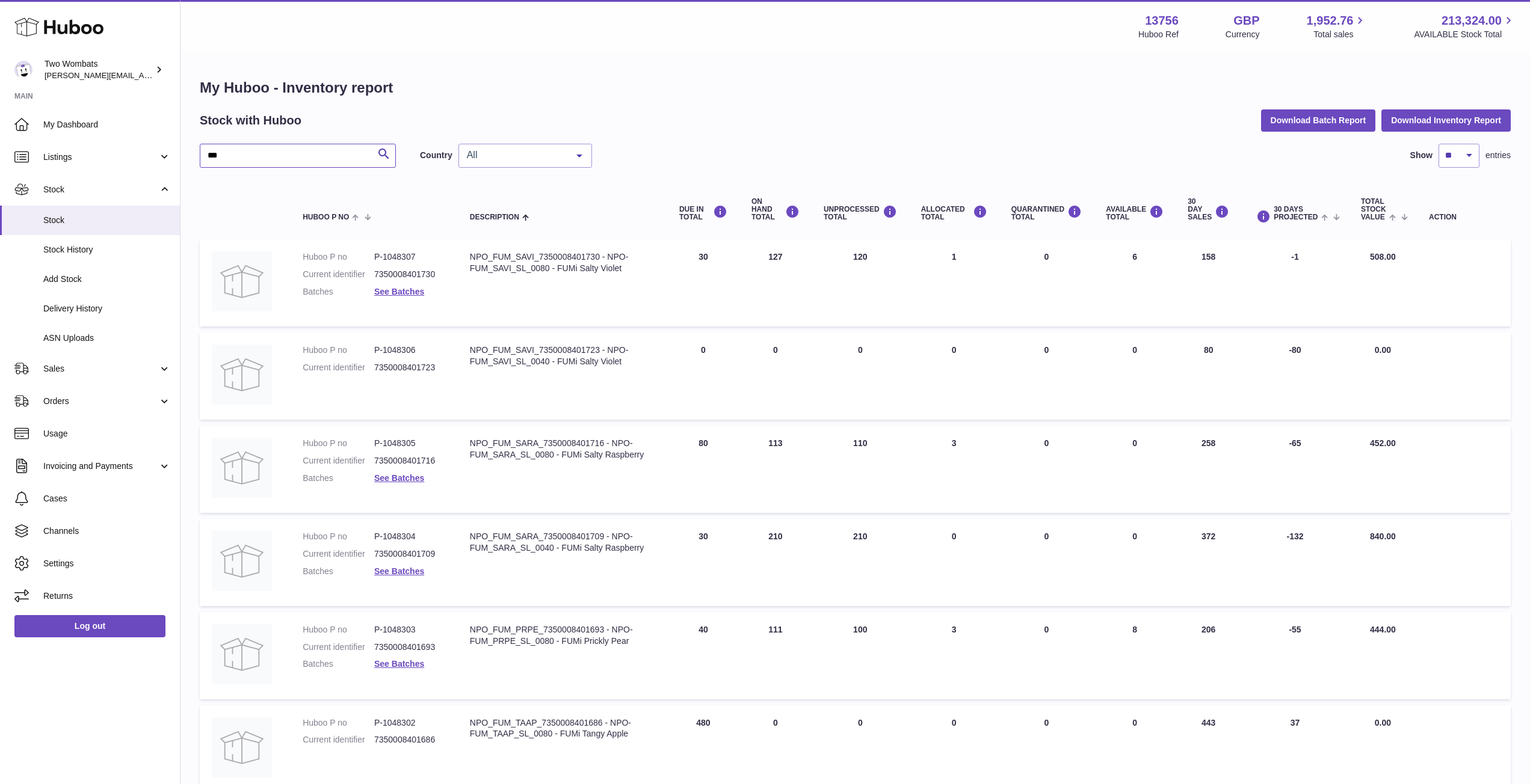
drag, startPoint x: 239, startPoint y: 149, endPoint x: 197, endPoint y: 146, distance: 42.1
click at [197, 146] on div "My Huboo - Inventory report Stock with Huboo Download Batch Report Download Inv…" at bounding box center [855, 639] width 1350 height 1171
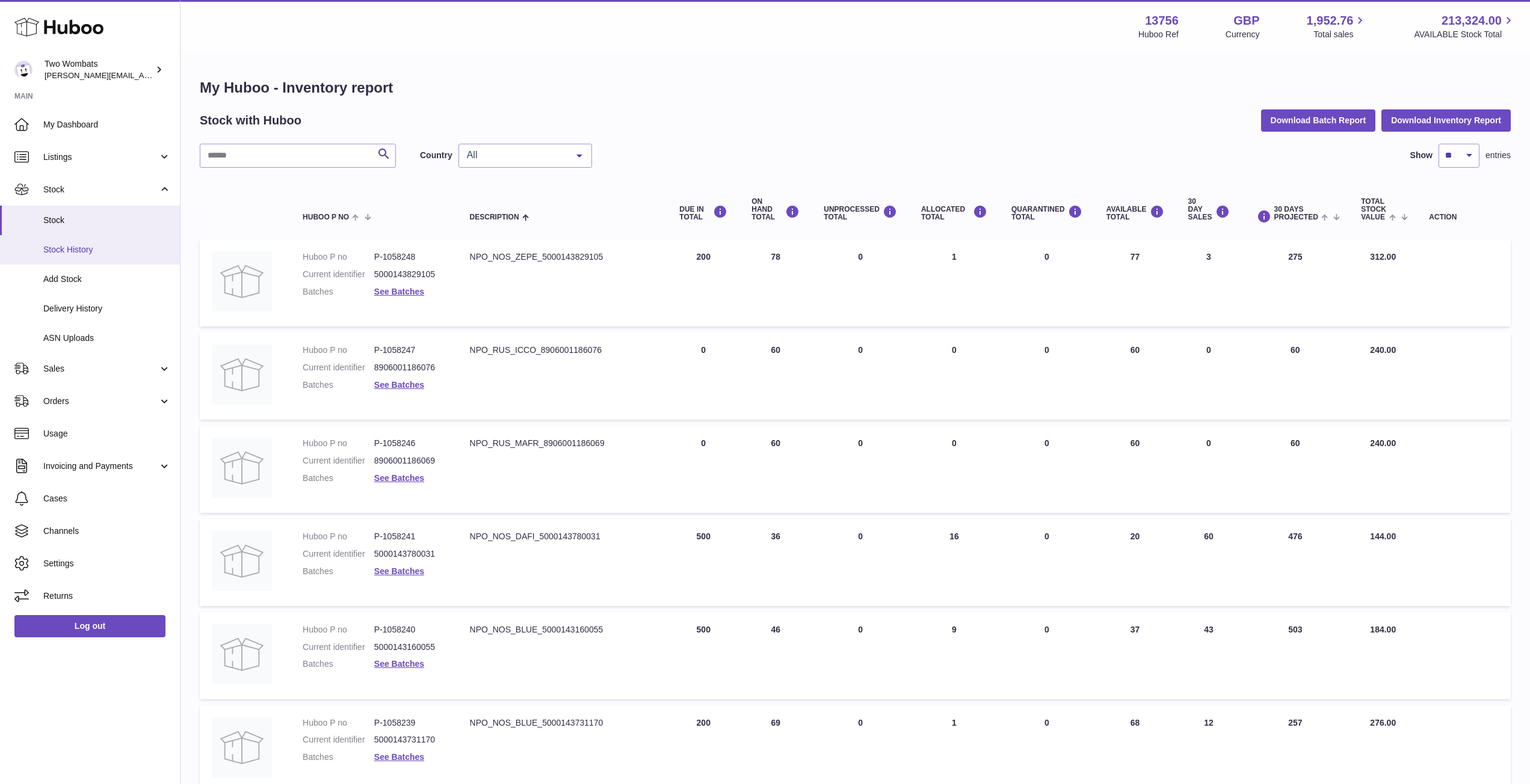
click at [87, 259] on link "Stock History" at bounding box center [90, 250] width 180 height 29
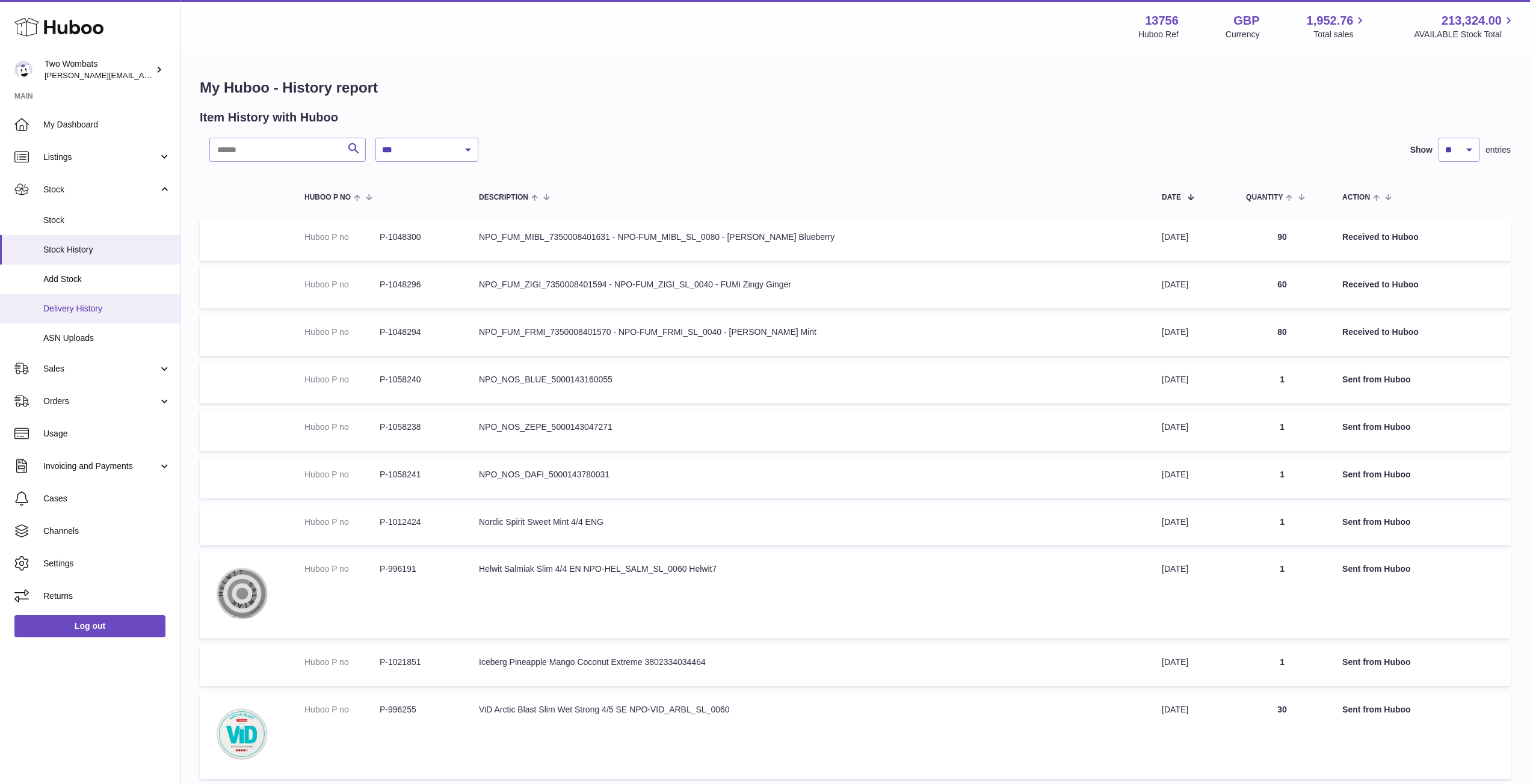
click at [93, 298] on link "Delivery History" at bounding box center [90, 309] width 180 height 29
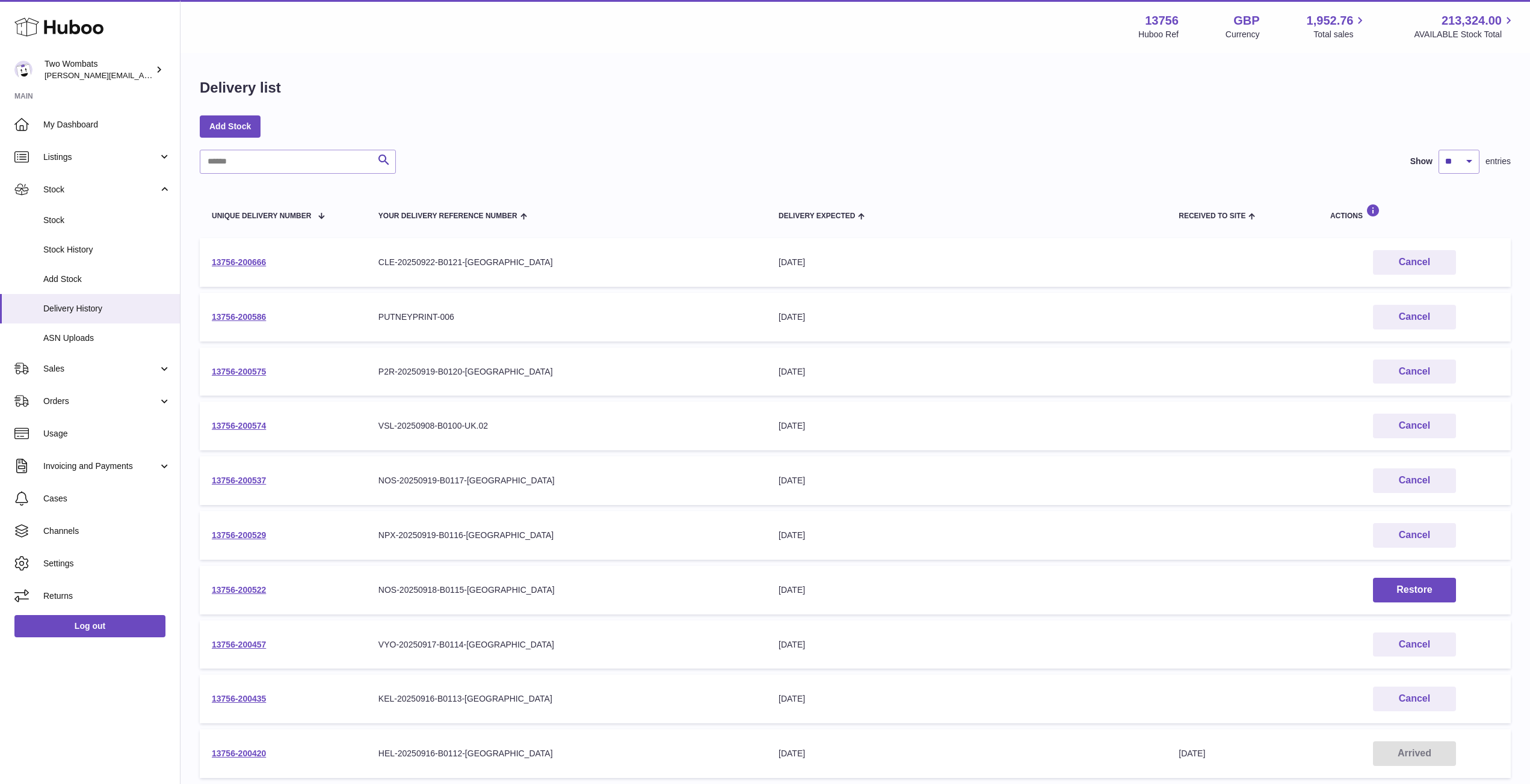
scroll to position [126, 0]
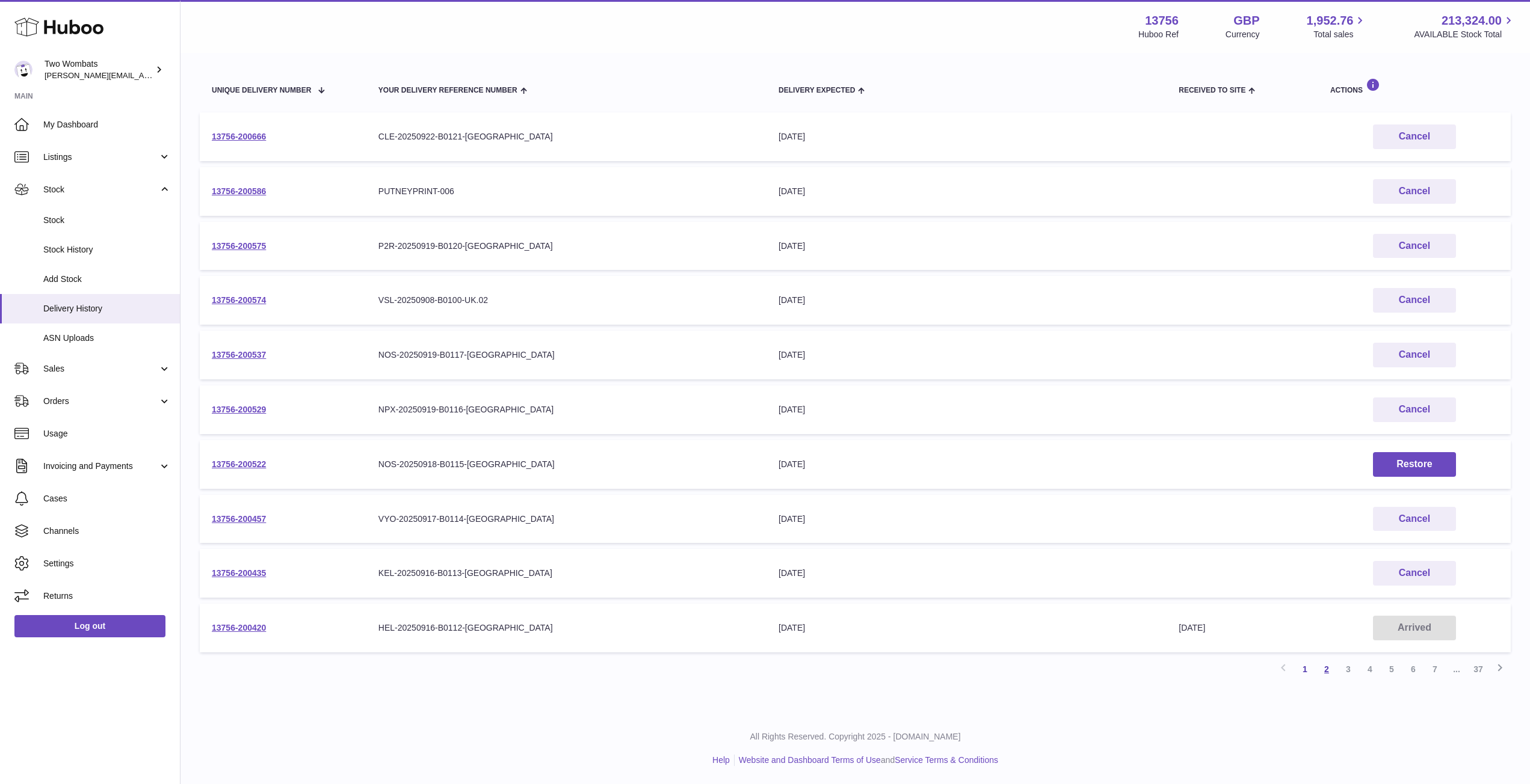
click at [1329, 672] on link "2" at bounding box center [1326, 669] width 22 height 22
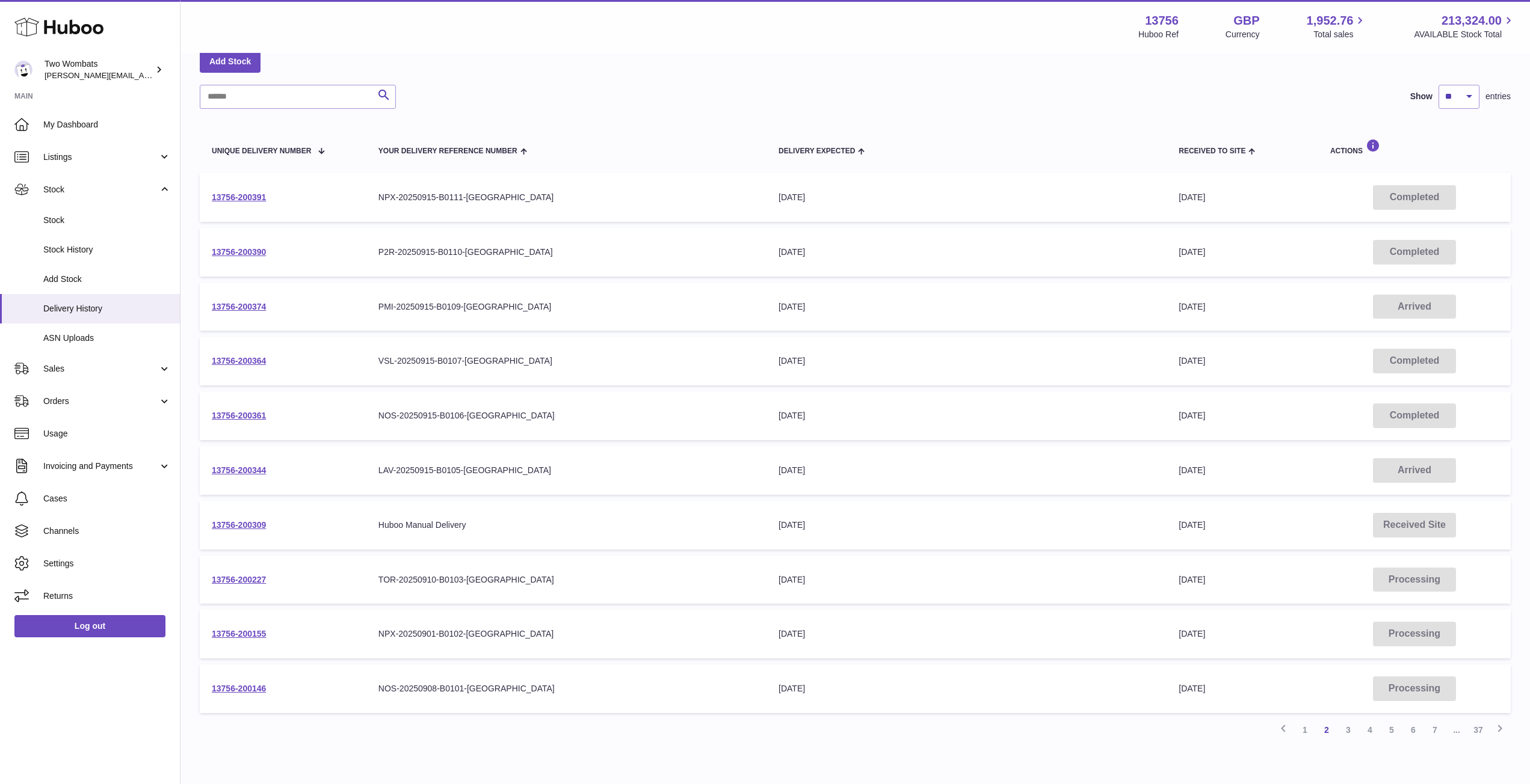
scroll to position [62, 0]
click at [253, 251] on link "13756-200390" at bounding box center [239, 255] width 54 height 10
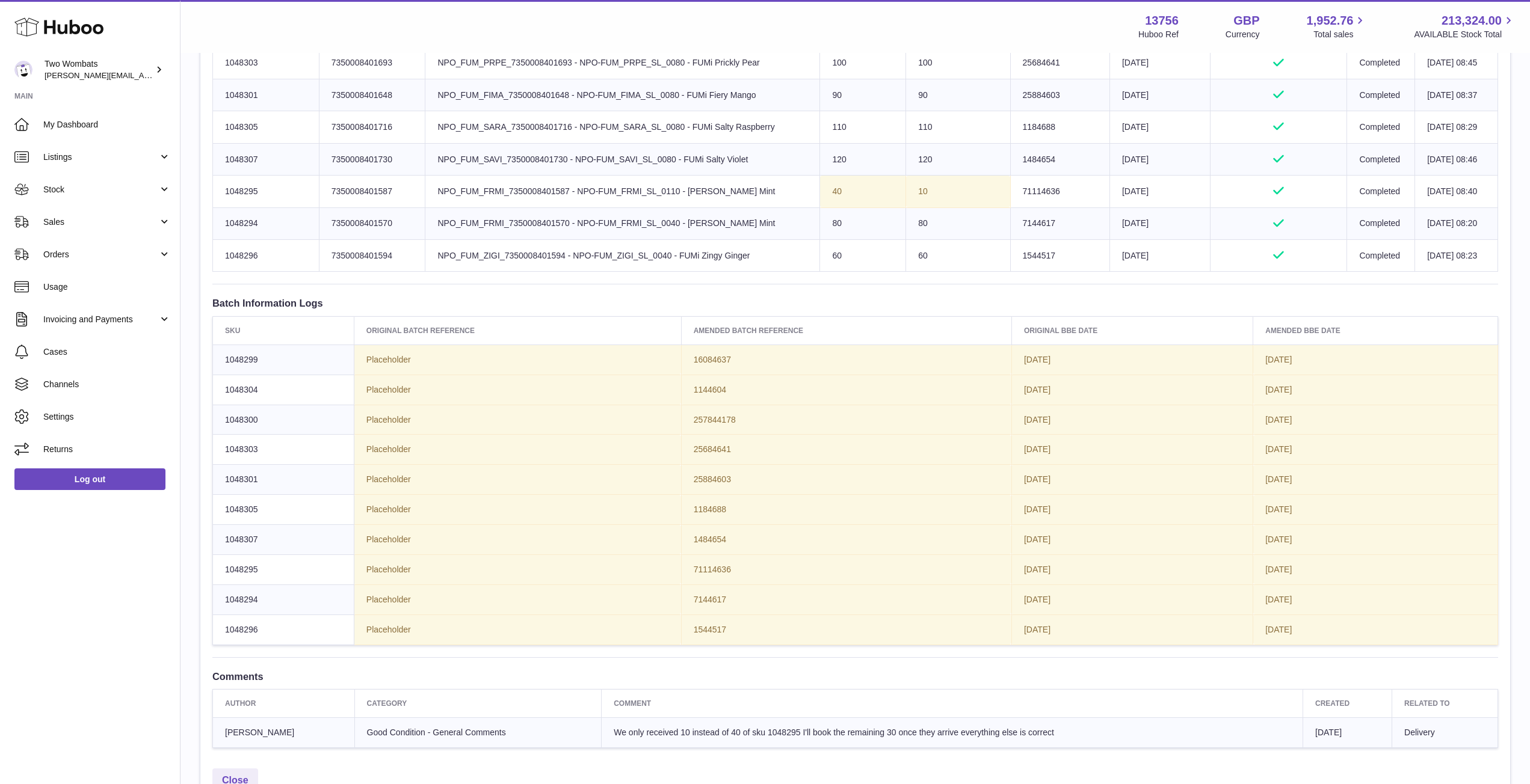
scroll to position [606, 0]
drag, startPoint x: 854, startPoint y: 731, endPoint x: 1086, endPoint y: 740, distance: 232.2
click at [1086, 740] on td "We only received 10 instead of 40 of sku 1048295 I'll book the remaining 30 onc…" at bounding box center [953, 731] width 702 height 30
